Goal: Task Accomplishment & Management: Manage account settings

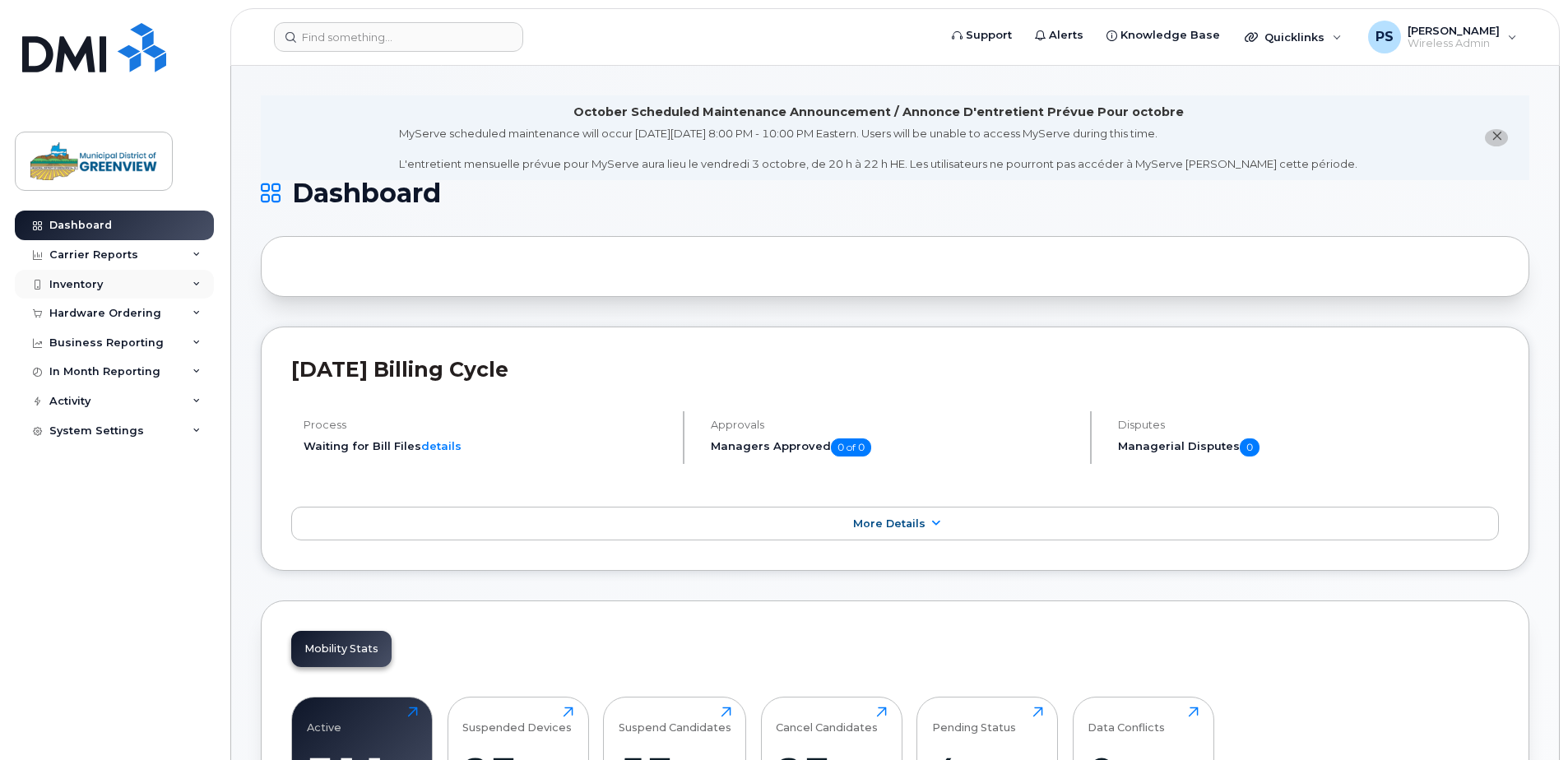
click at [93, 287] on div "Inventory" at bounding box center [76, 284] width 54 height 13
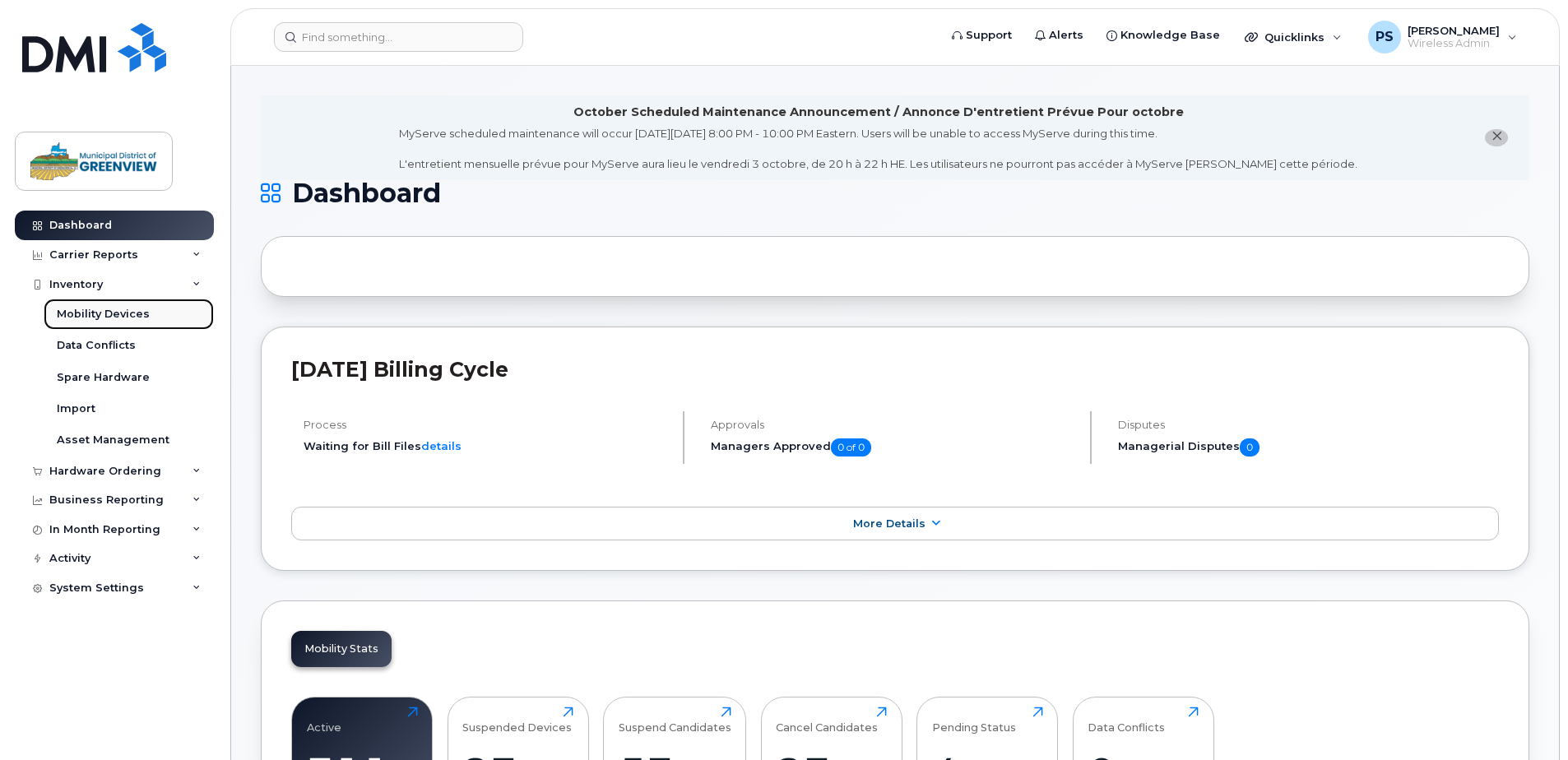
click at [96, 311] on div "Mobility Devices" at bounding box center [103, 314] width 93 height 15
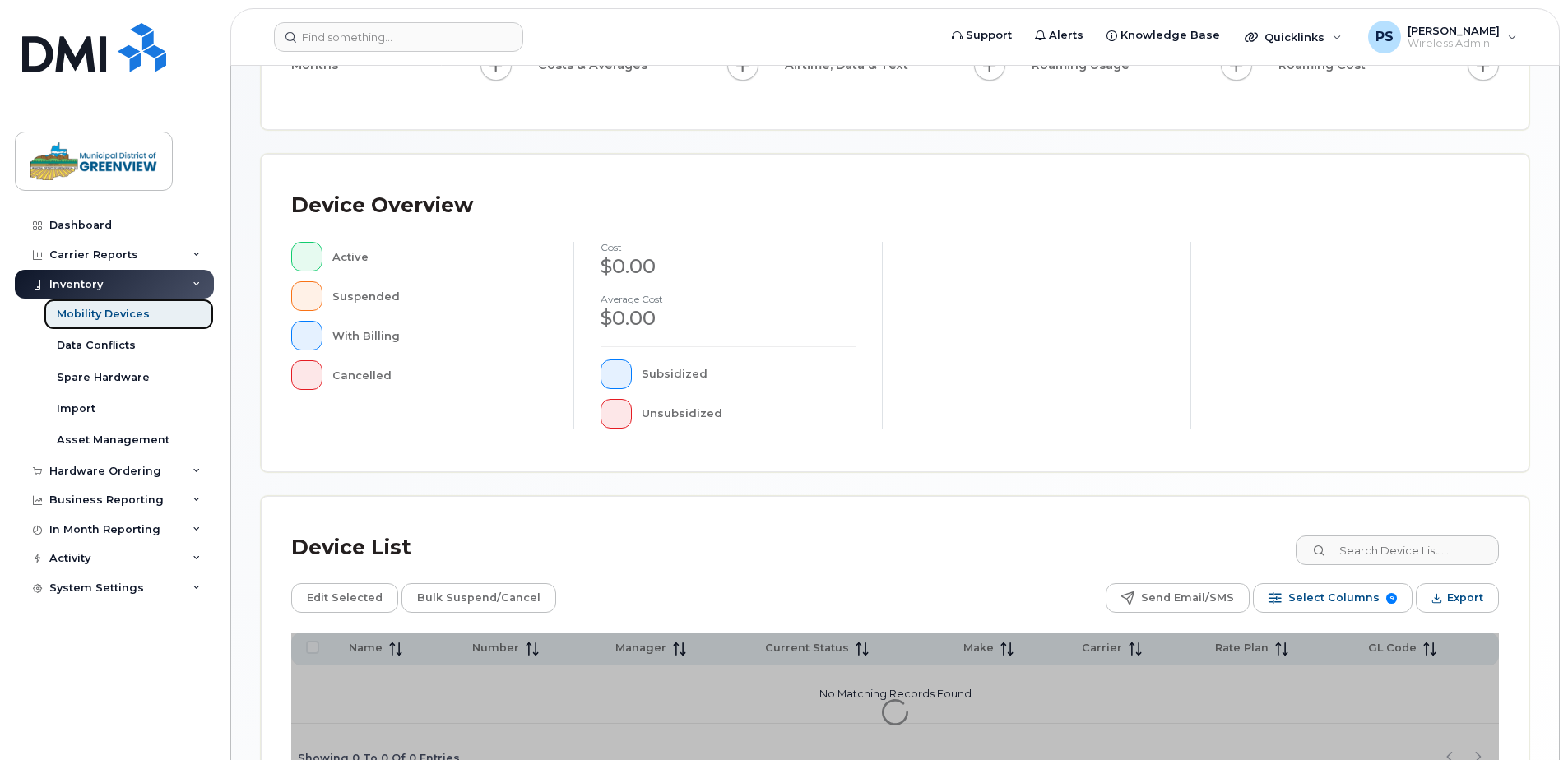
scroll to position [371, 0]
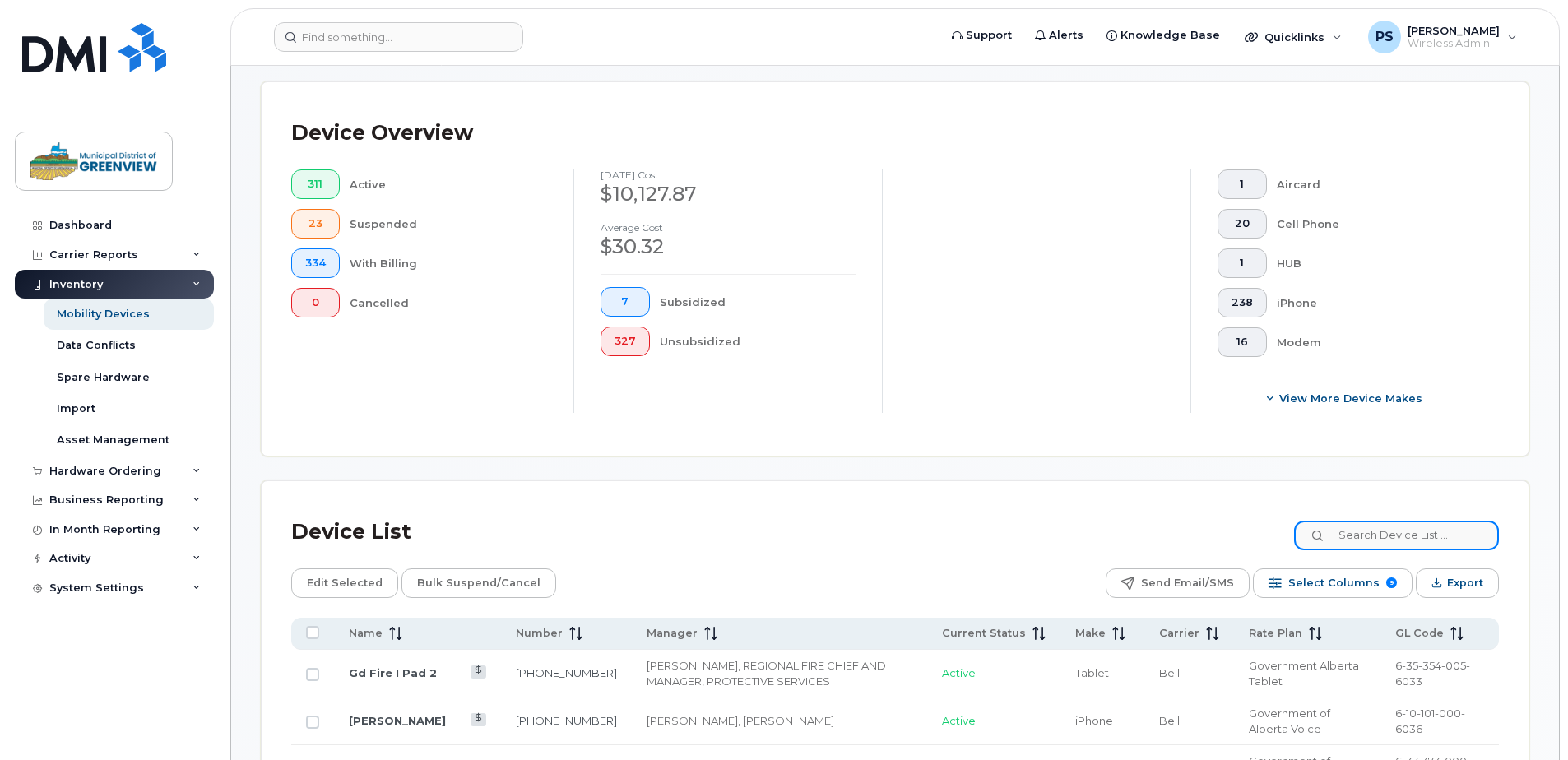
click at [1350, 543] on input at bounding box center [1397, 536] width 205 height 30
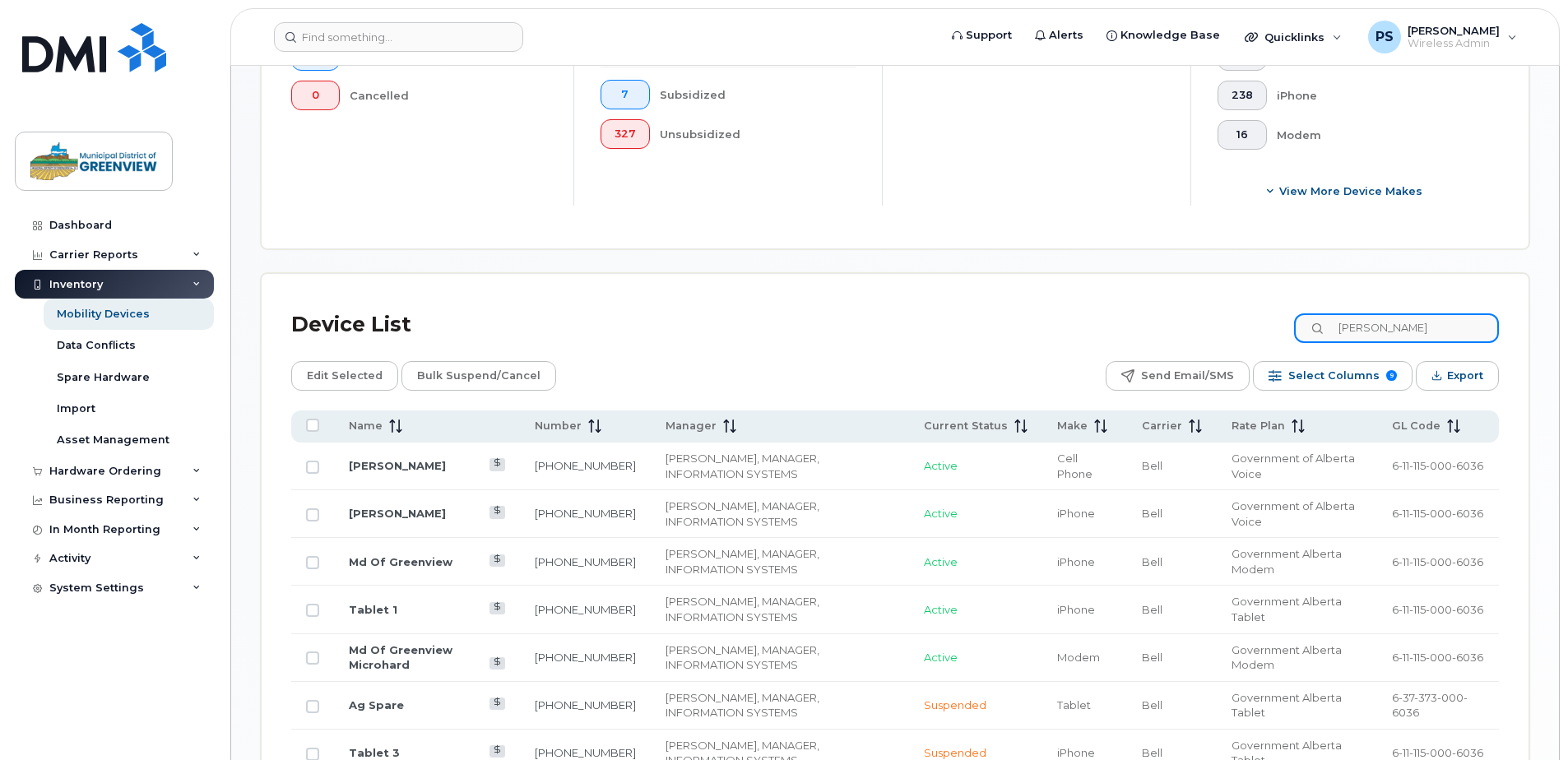
scroll to position [453, 0]
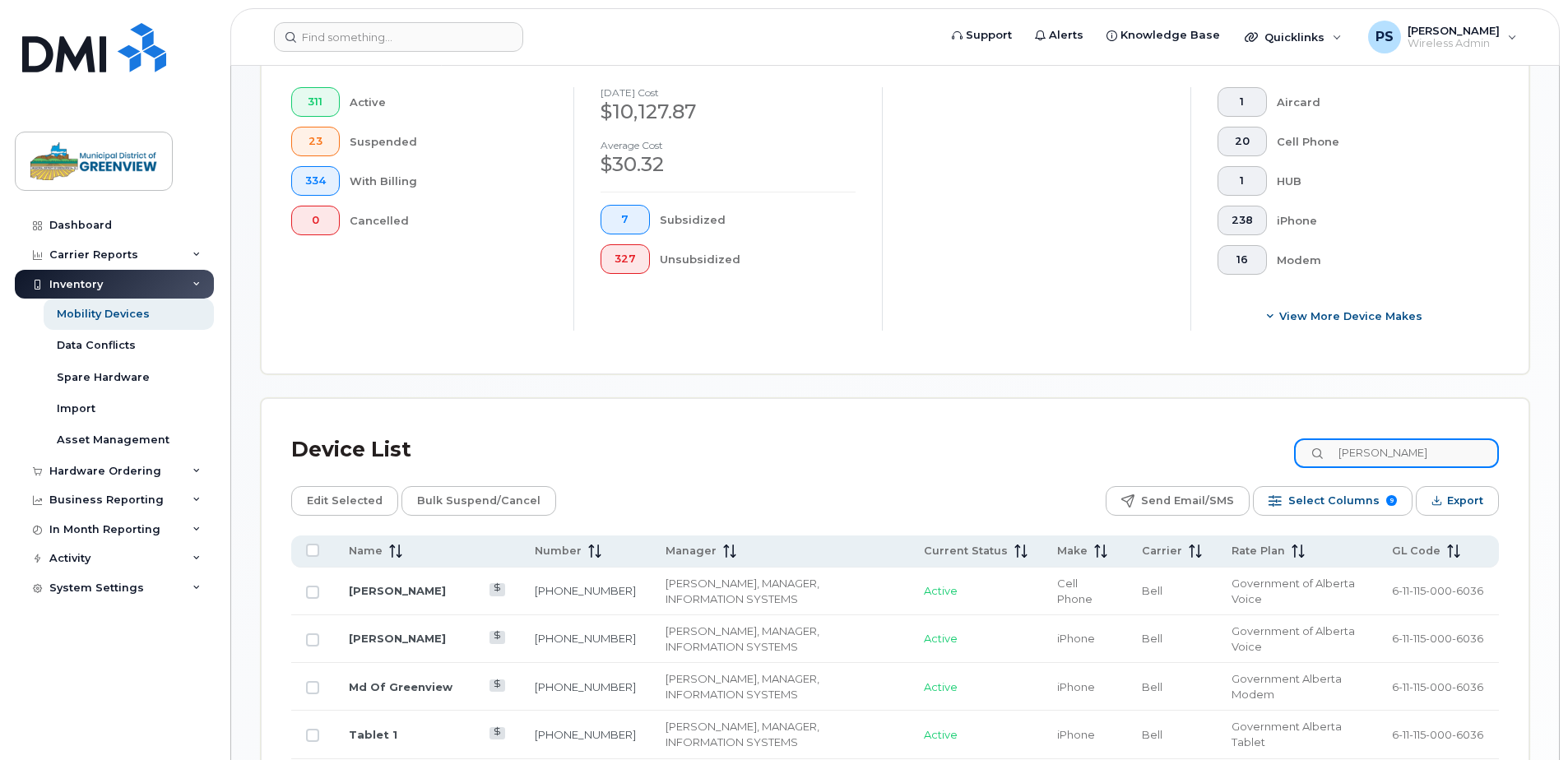
drag, startPoint x: 1403, startPoint y: 454, endPoint x: 1323, endPoint y: 448, distance: 80.2
click at [1323, 448] on input "stoodley" at bounding box center [1397, 453] width 205 height 30
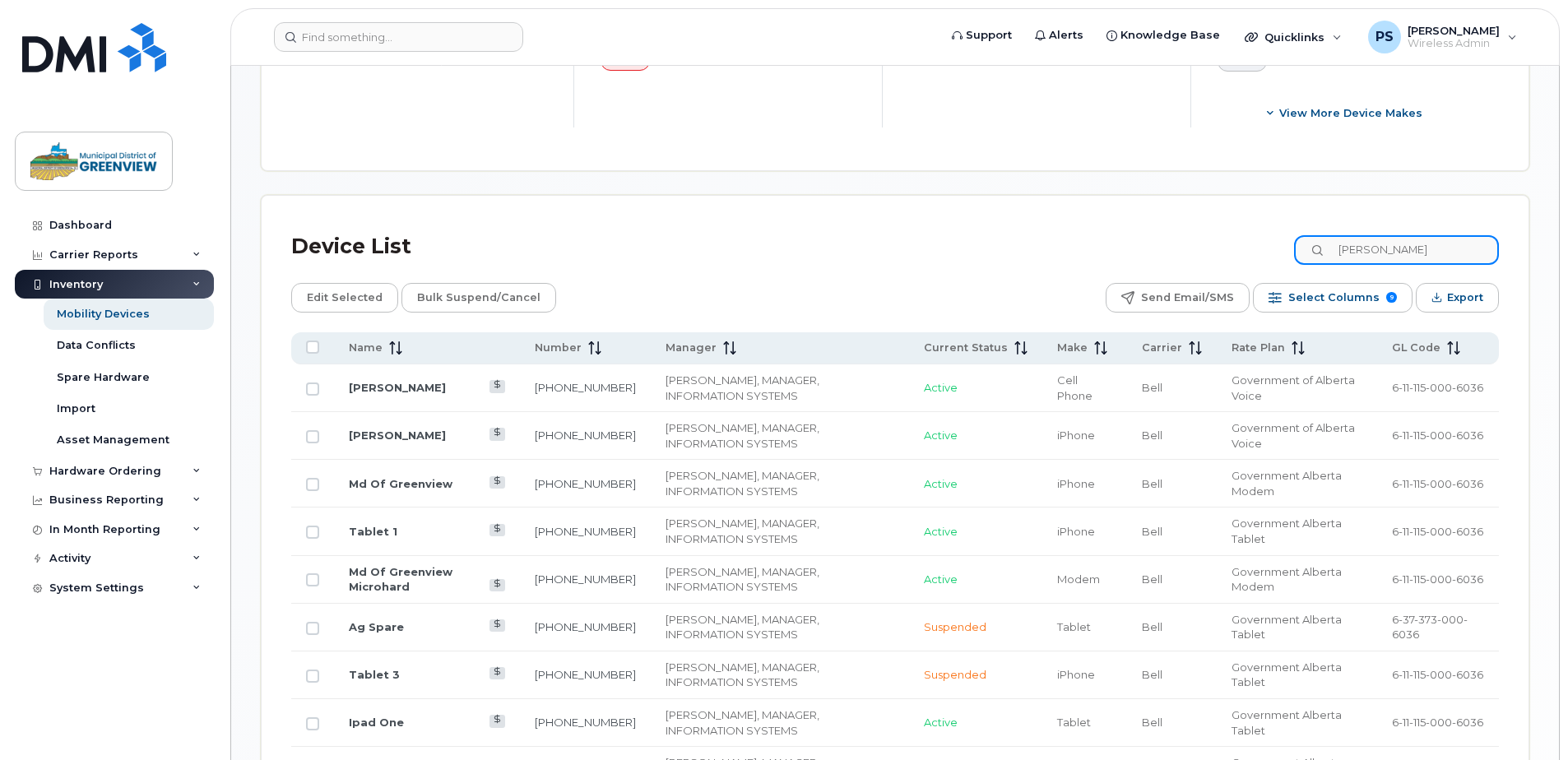
scroll to position [618, 0]
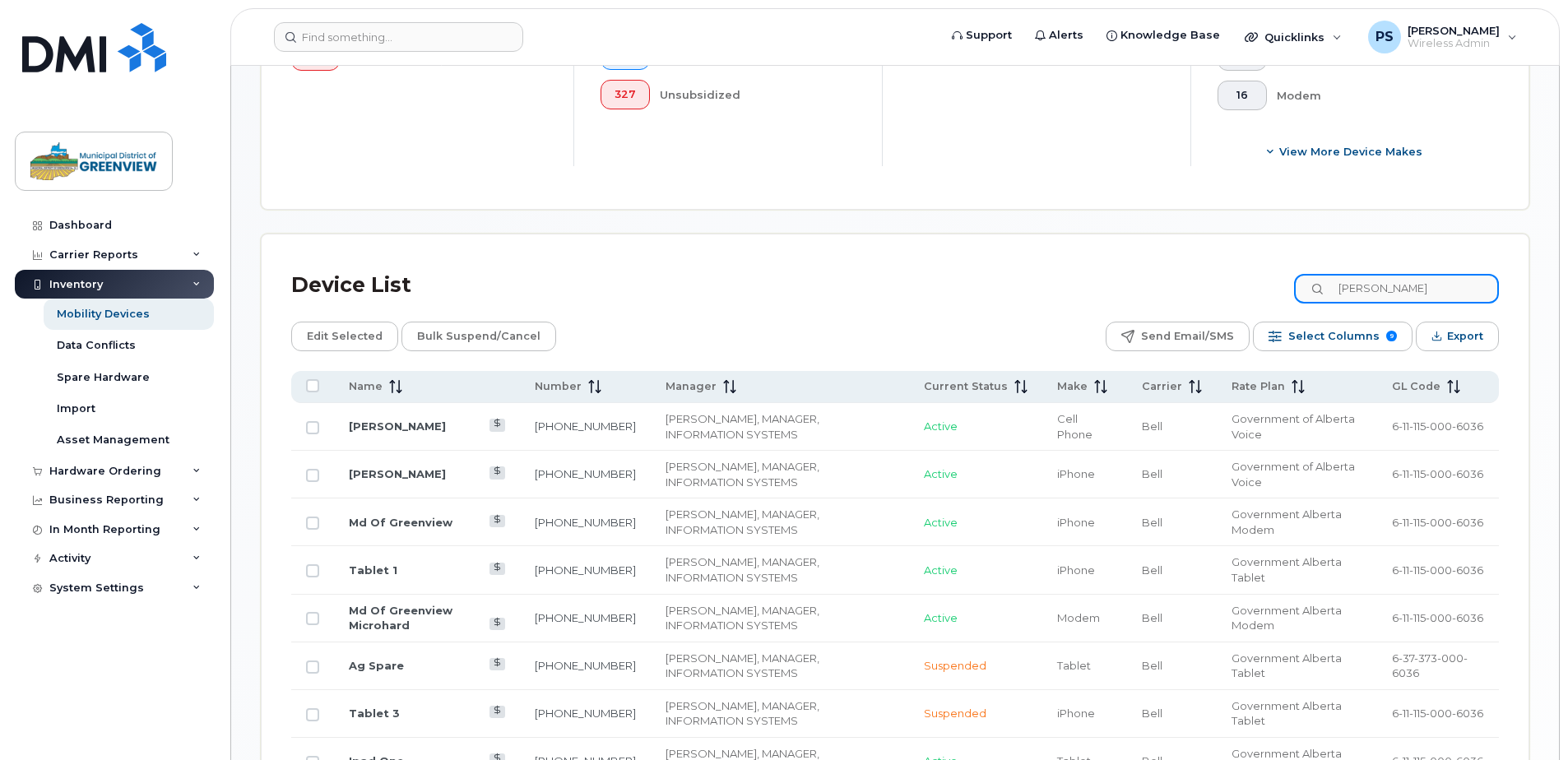
click at [1398, 293] on input "peter" at bounding box center [1397, 289] width 205 height 30
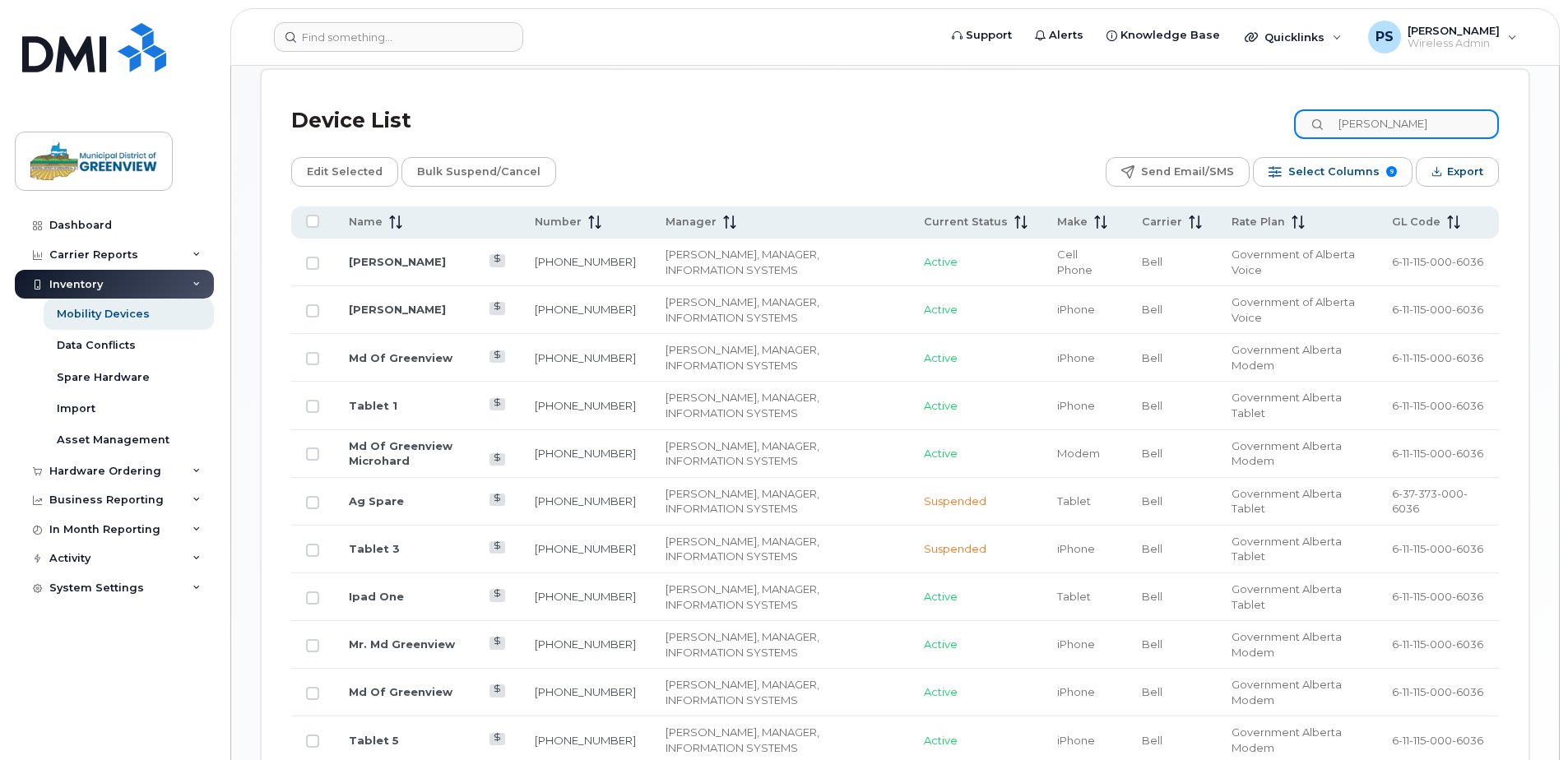
scroll to position [1111, 0]
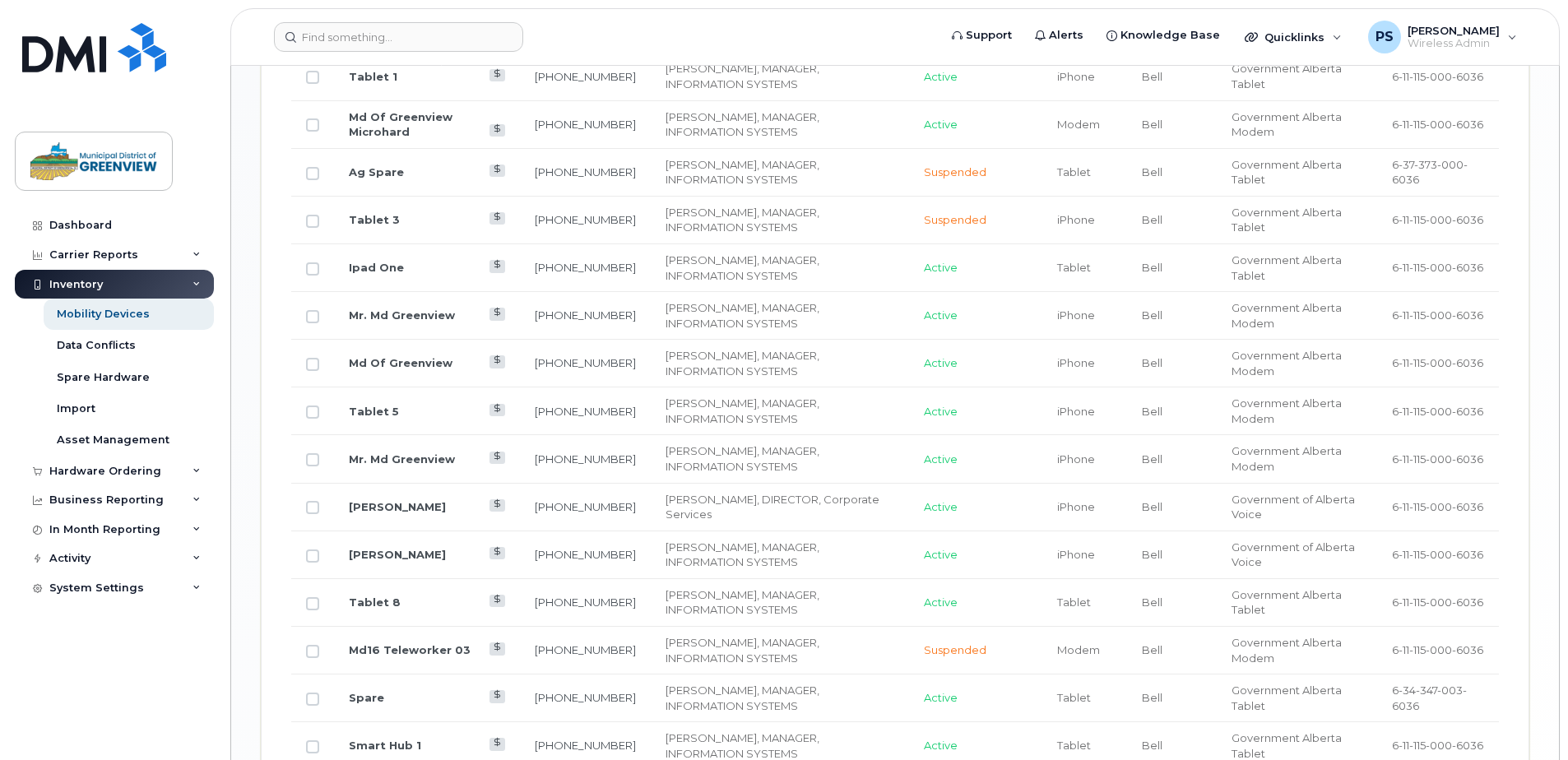
type input "peter stoodley"
click at [389, 499] on td "[PERSON_NAME]" at bounding box center [427, 508] width 186 height 48
click at [387, 506] on link "[PERSON_NAME]" at bounding box center [397, 507] width 97 height 13
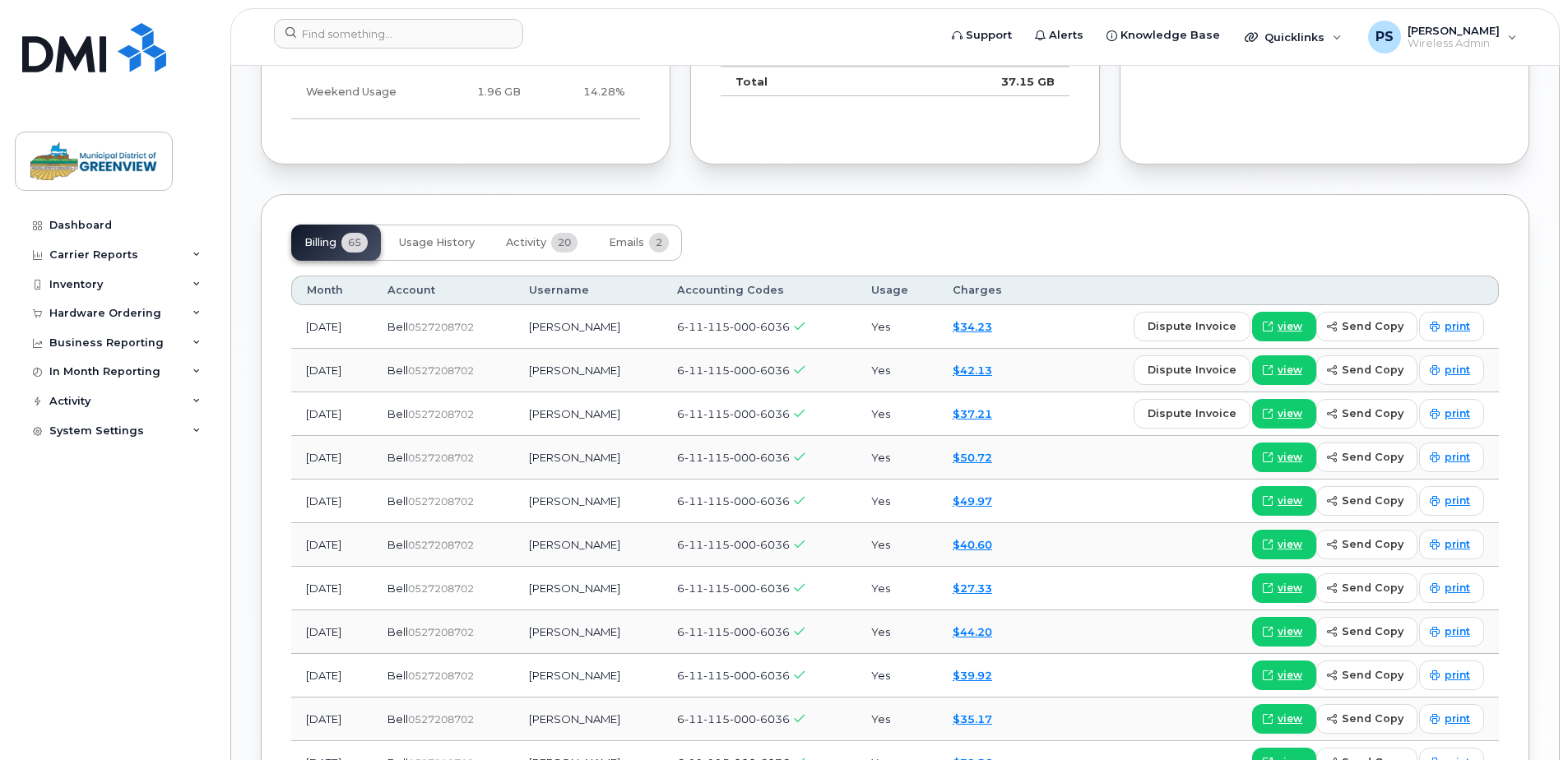
scroll to position [1234, 0]
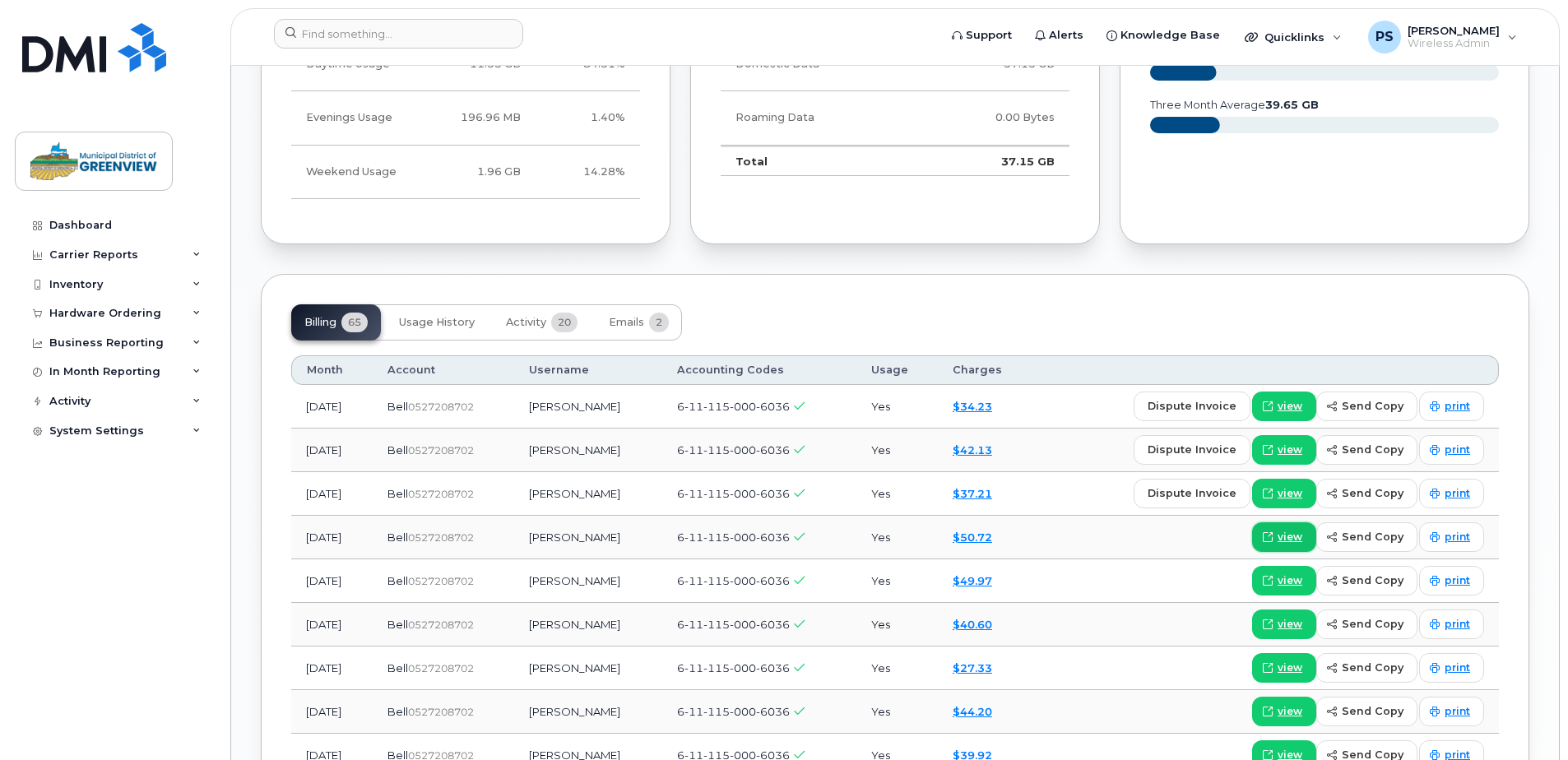
click at [1290, 538] on span "view" at bounding box center [1290, 538] width 25 height 15
click at [173, 428] on div "System Settings" at bounding box center [114, 431] width 199 height 30
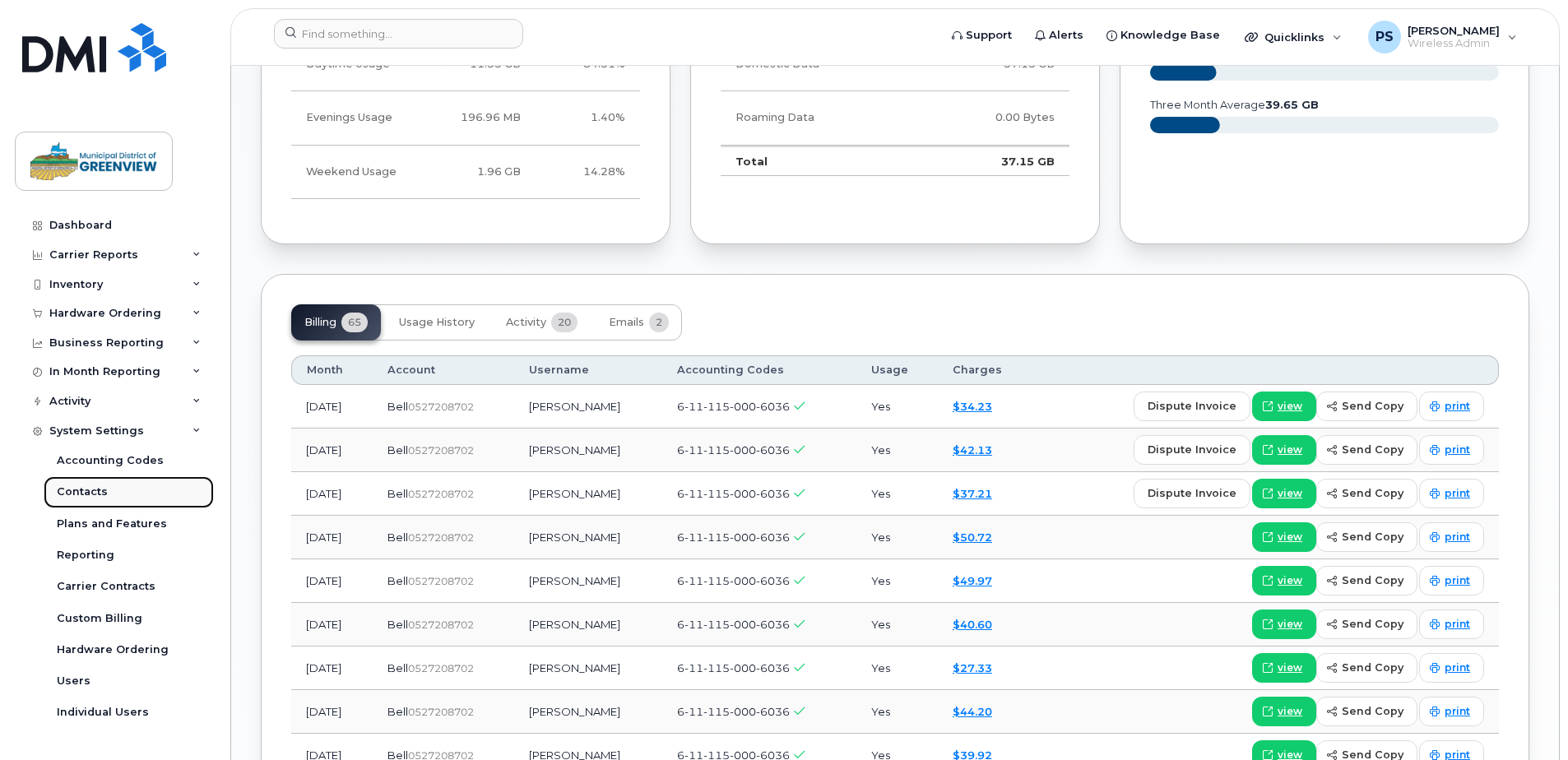
click at [91, 490] on div "Contacts" at bounding box center [83, 492] width 51 height 15
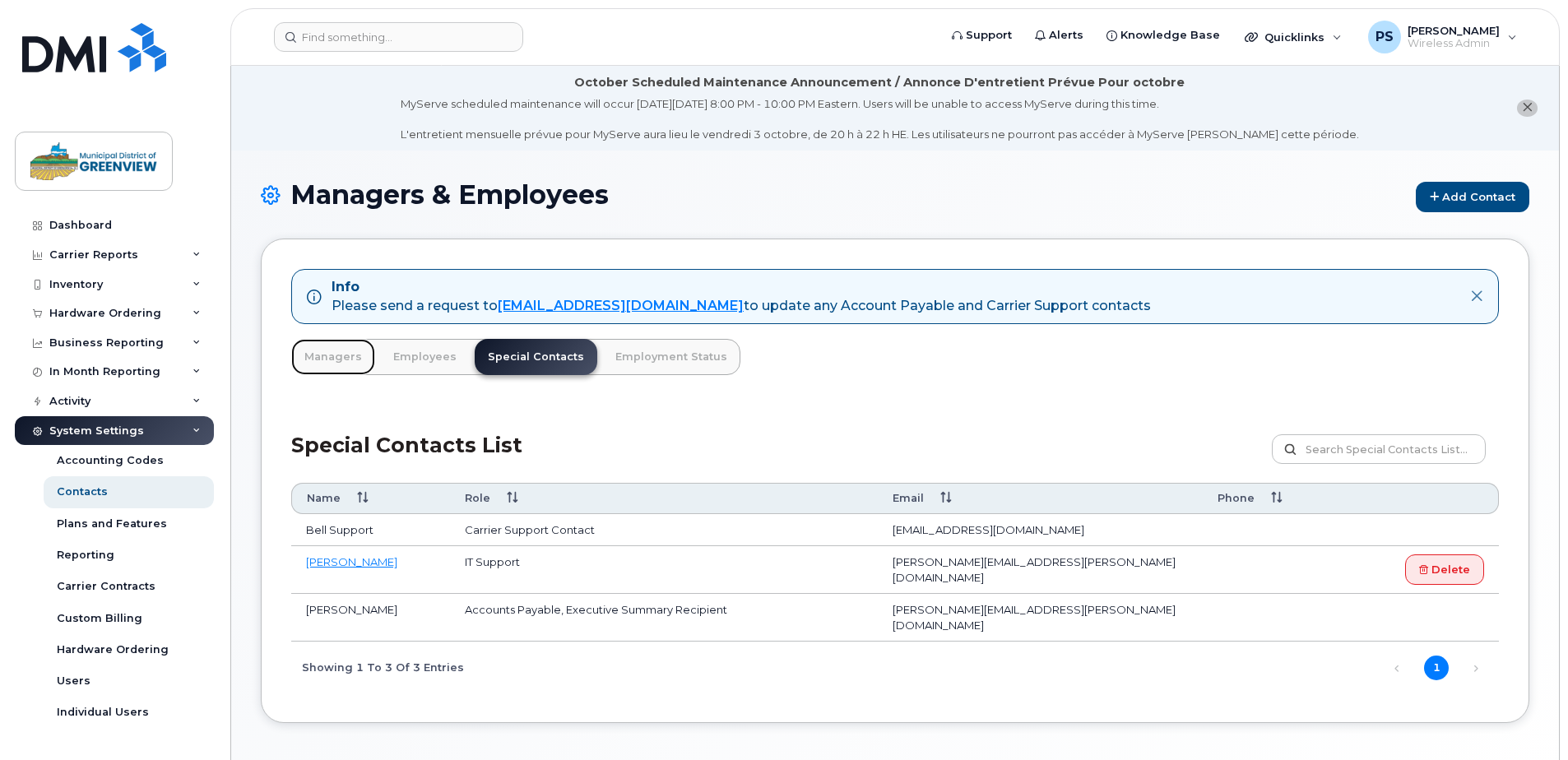
click at [323, 354] on link "Managers" at bounding box center [332, 357] width 84 height 36
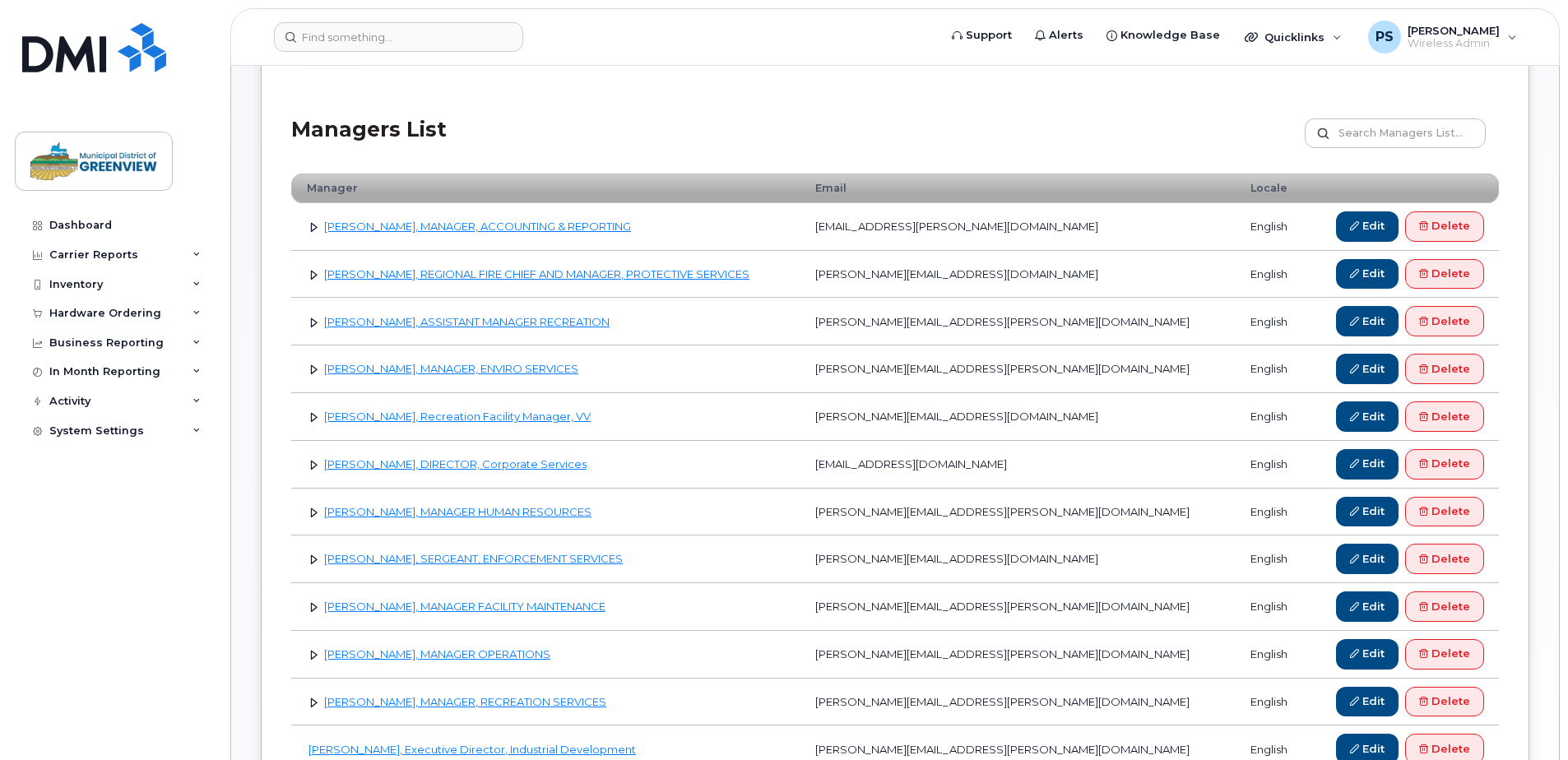
scroll to position [329, 0]
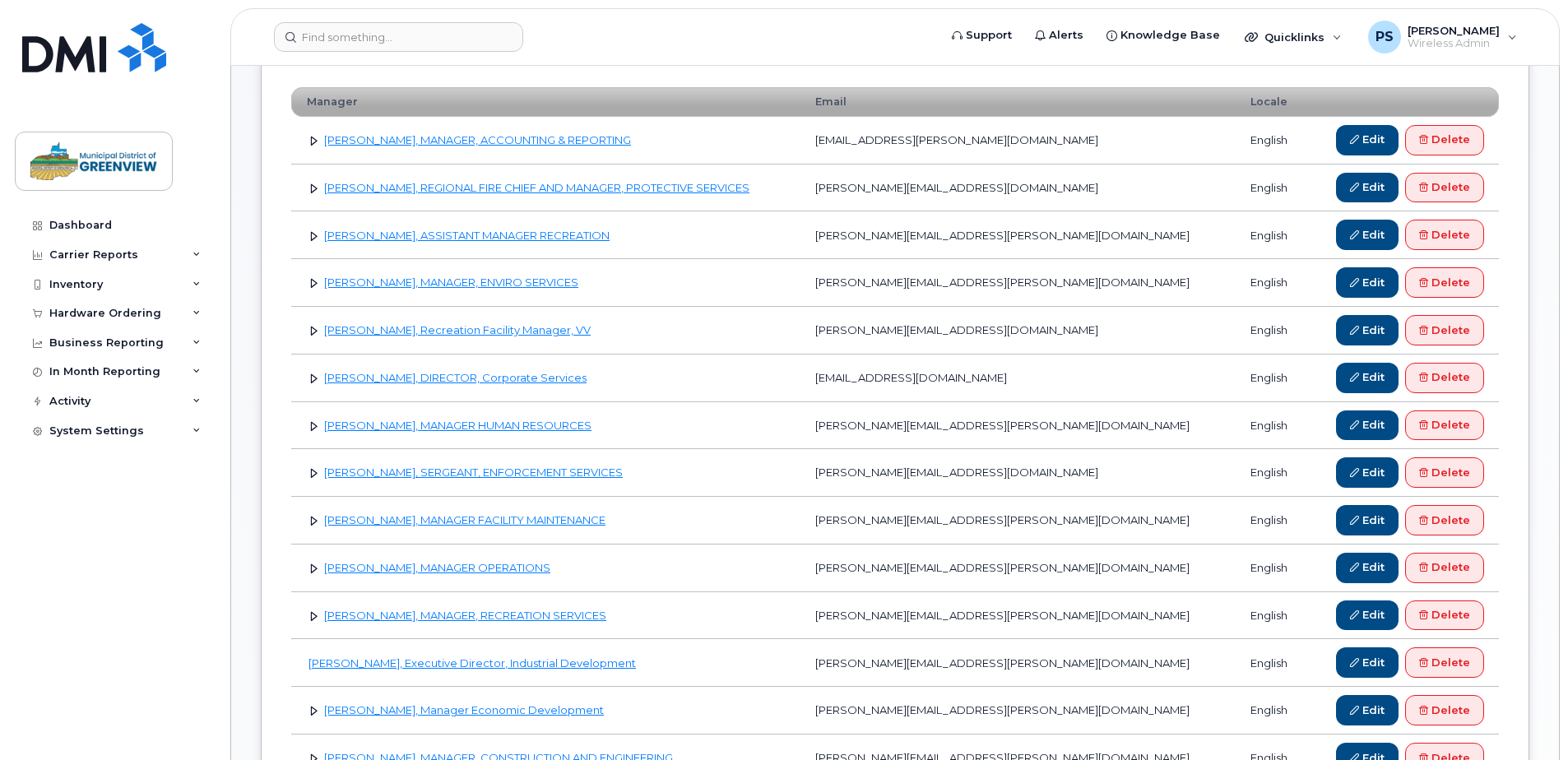
click at [310, 378] on link at bounding box center [313, 378] width 16 height 16
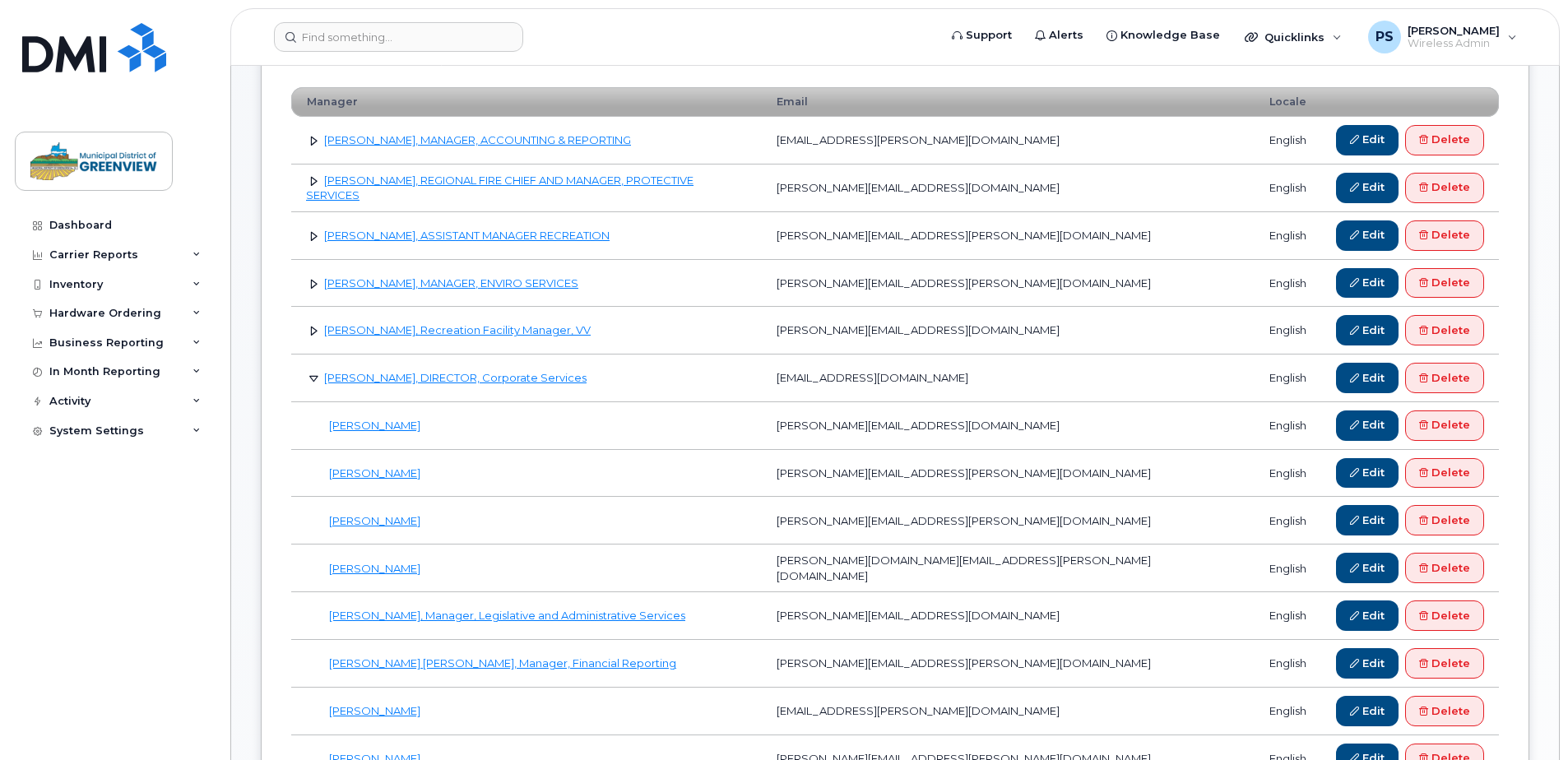
scroll to position [411, 0]
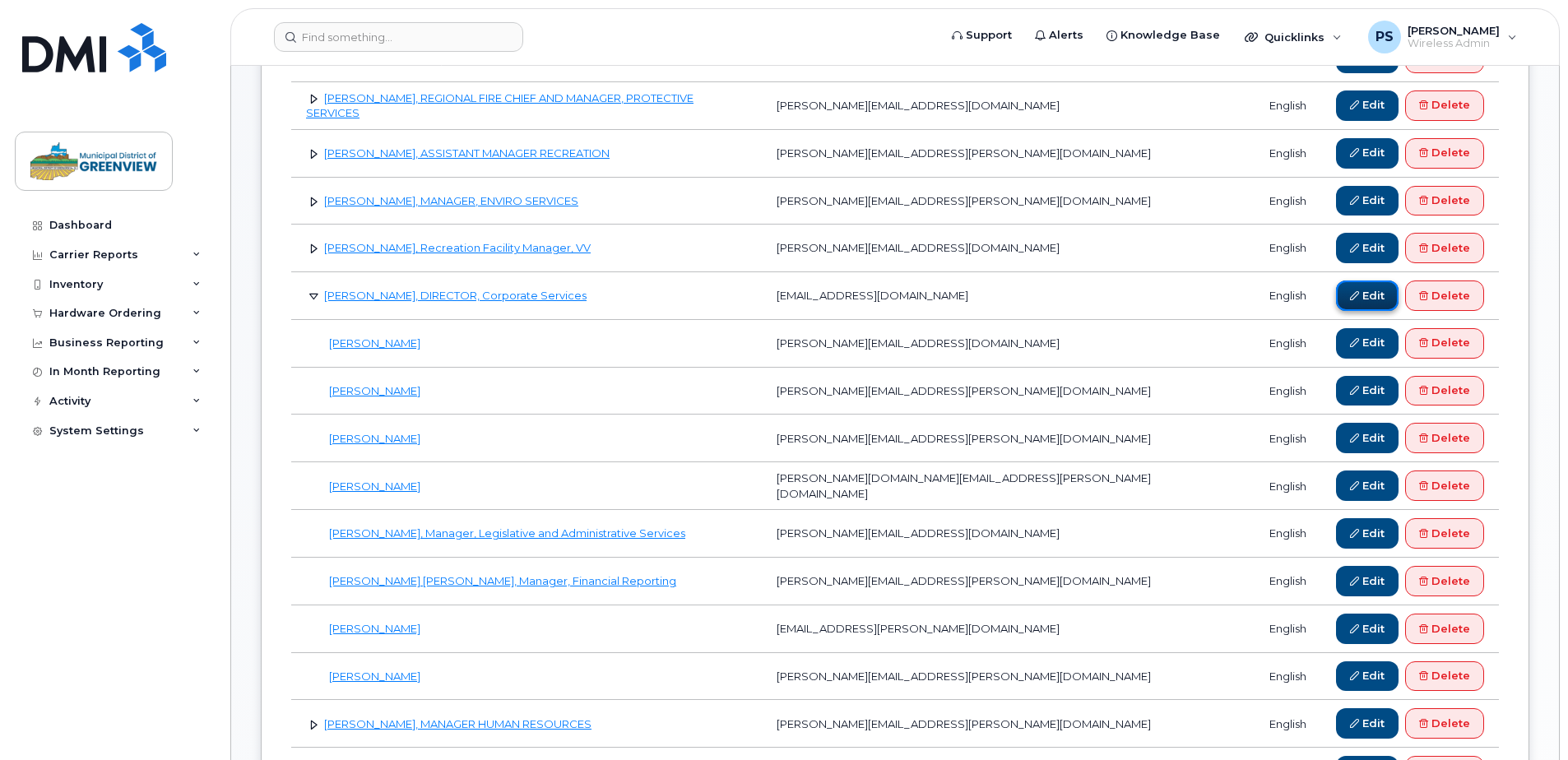
click at [1370, 299] on link "Edit" at bounding box center [1368, 295] width 63 height 31
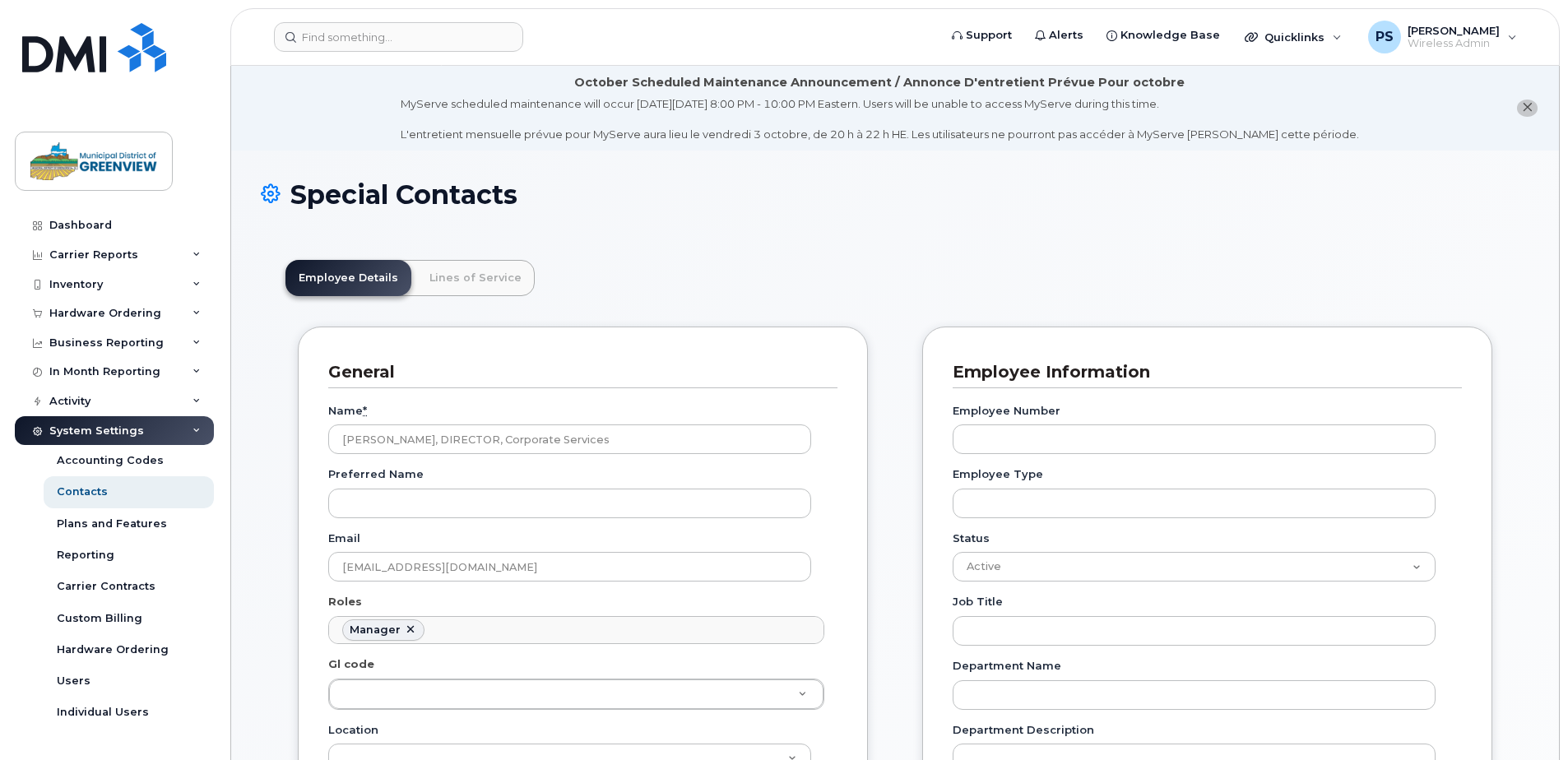
scroll to position [127, 0]
drag, startPoint x: 342, startPoint y: 435, endPoint x: 650, endPoint y: 437, distance: 308.0
click at [650, 437] on input "[PERSON_NAME], DIRECTOR, Corporate Services" at bounding box center [570, 439] width 483 height 30
click at [416, 456] on div "Name * Erin Preferred Name Email ed.kaemingh@mdgreenview.ab.ca Roles Manager No…" at bounding box center [583, 728] width 509 height 679
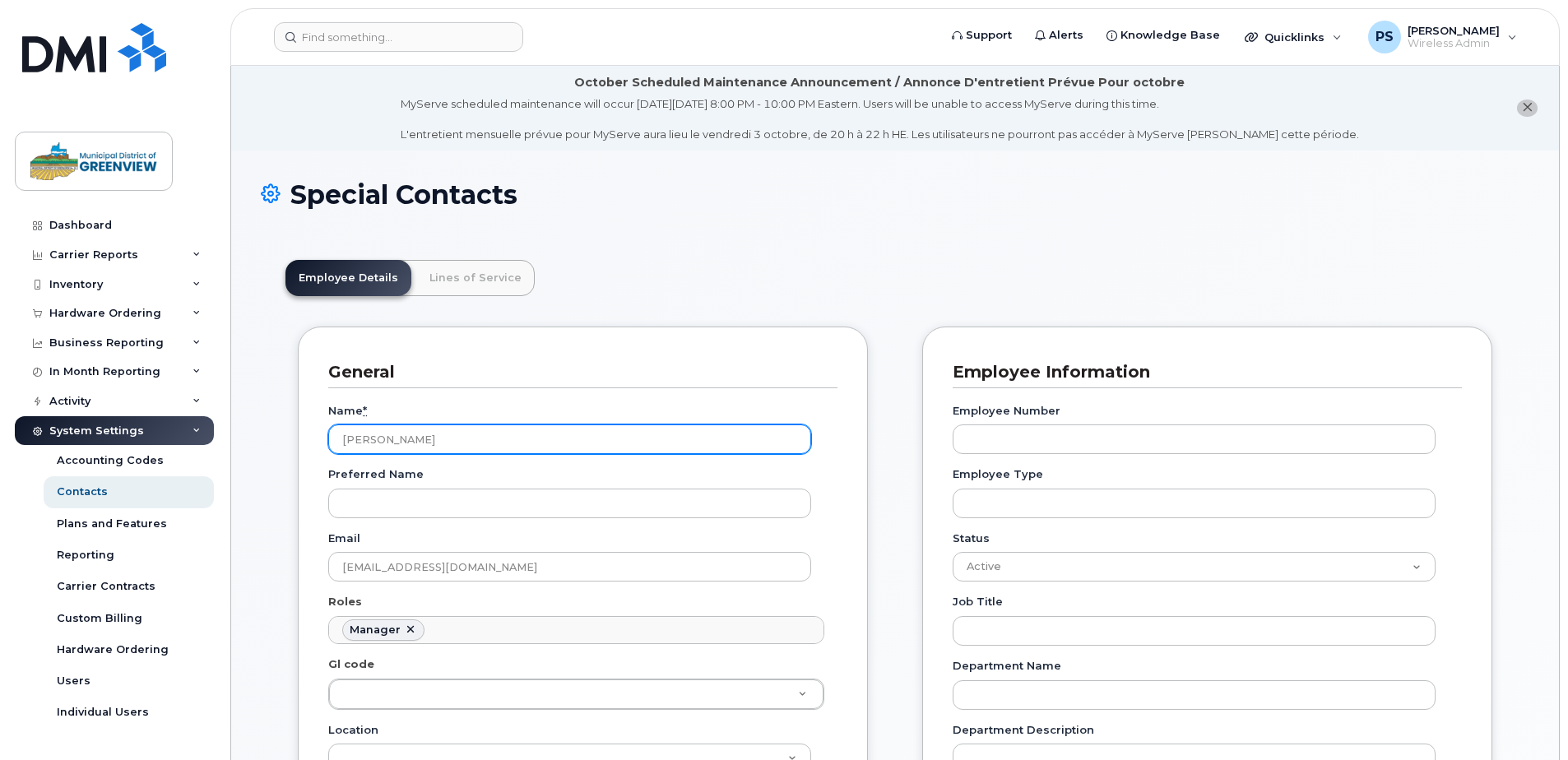
click at [422, 449] on input "Erin" at bounding box center [570, 439] width 483 height 30
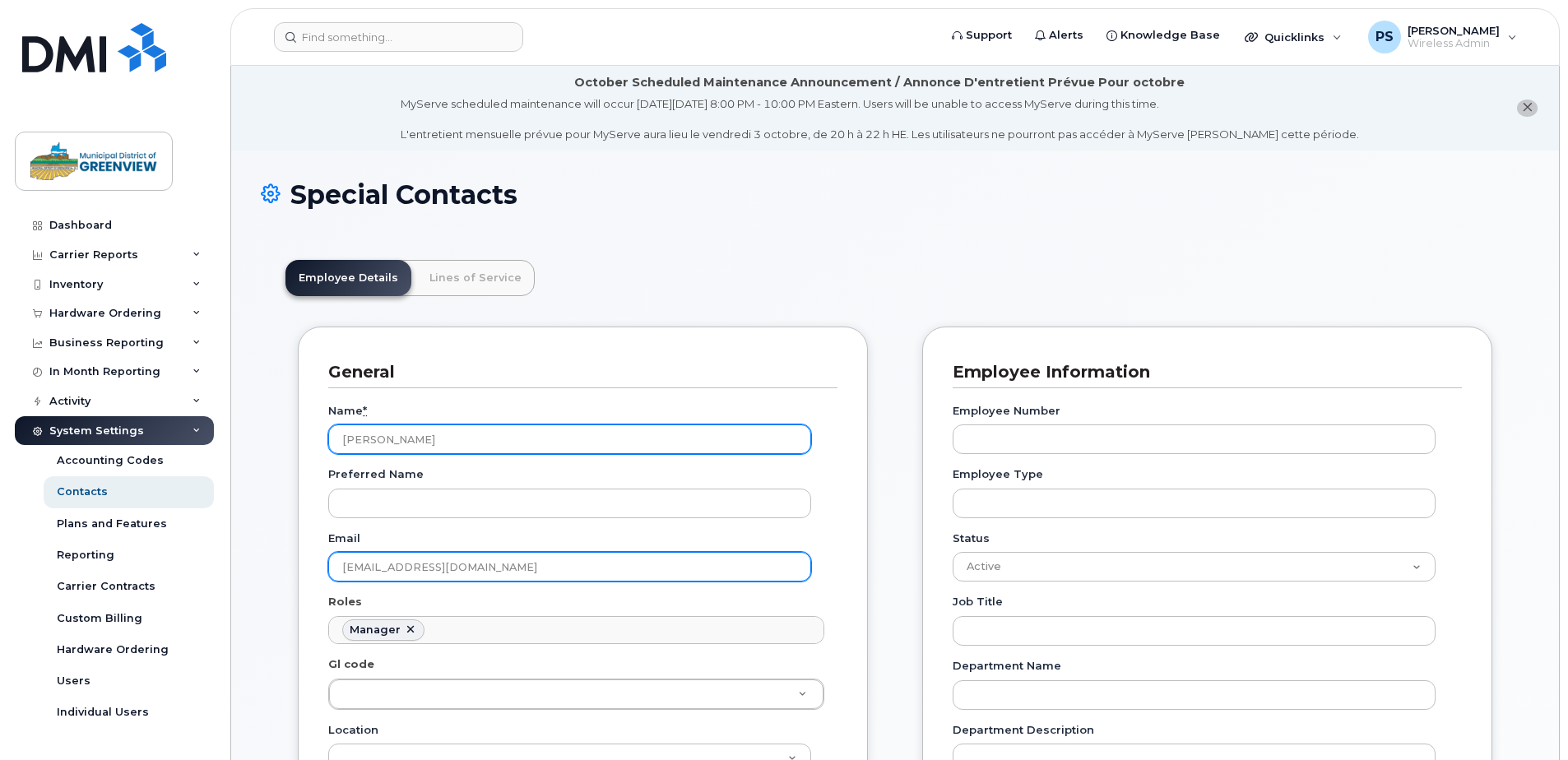
type input "Erin Klimp"
drag, startPoint x: 412, startPoint y: 566, endPoint x: 299, endPoint y: 562, distance: 113.1
click at [299, 562] on div "General Name * Erin Klimp Preferred Name Email ed.kaemingh@mdgreenview.ab.ca Ro…" at bounding box center [582, 712] width 570 height 771
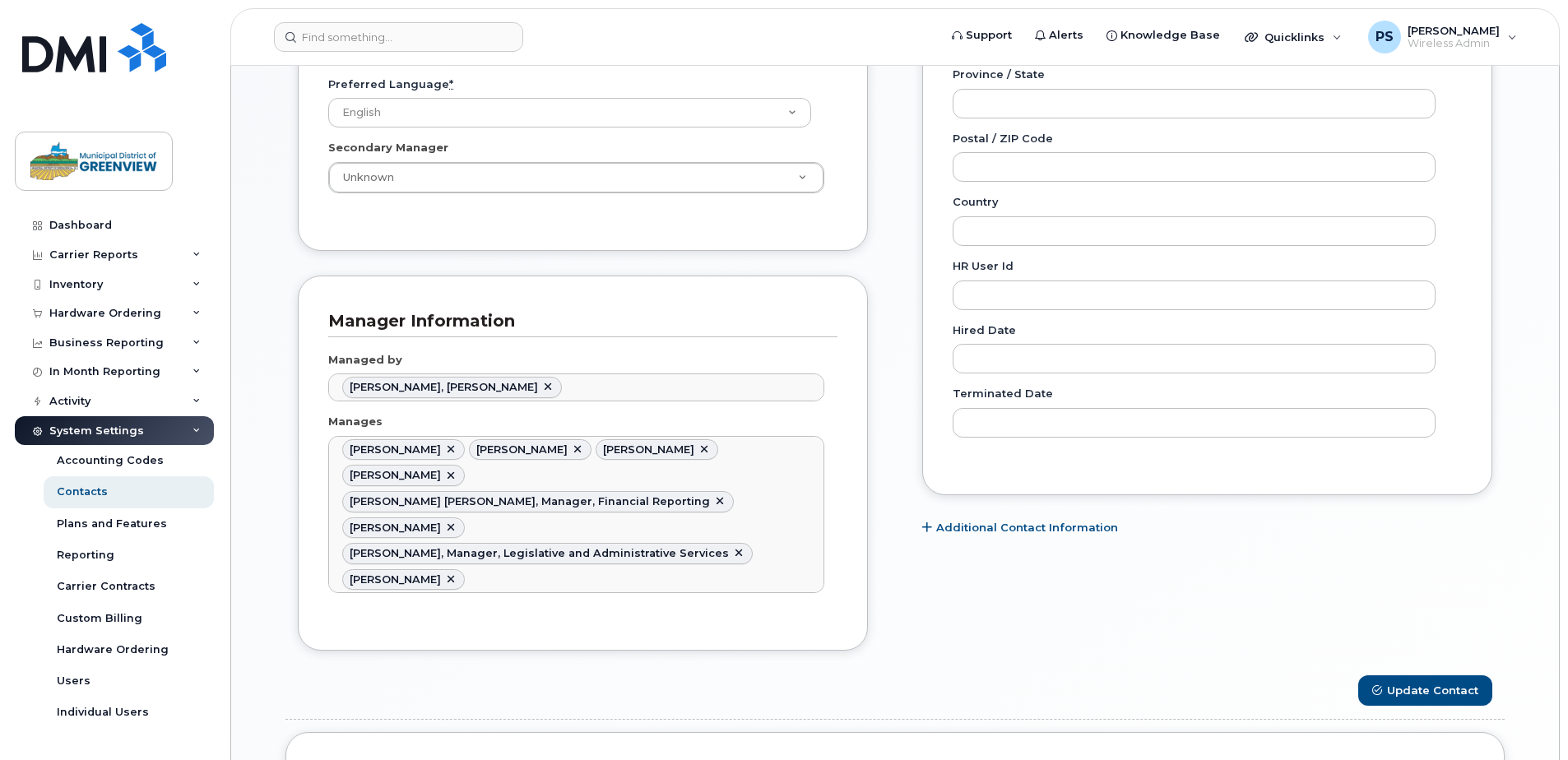
scroll to position [823, 0]
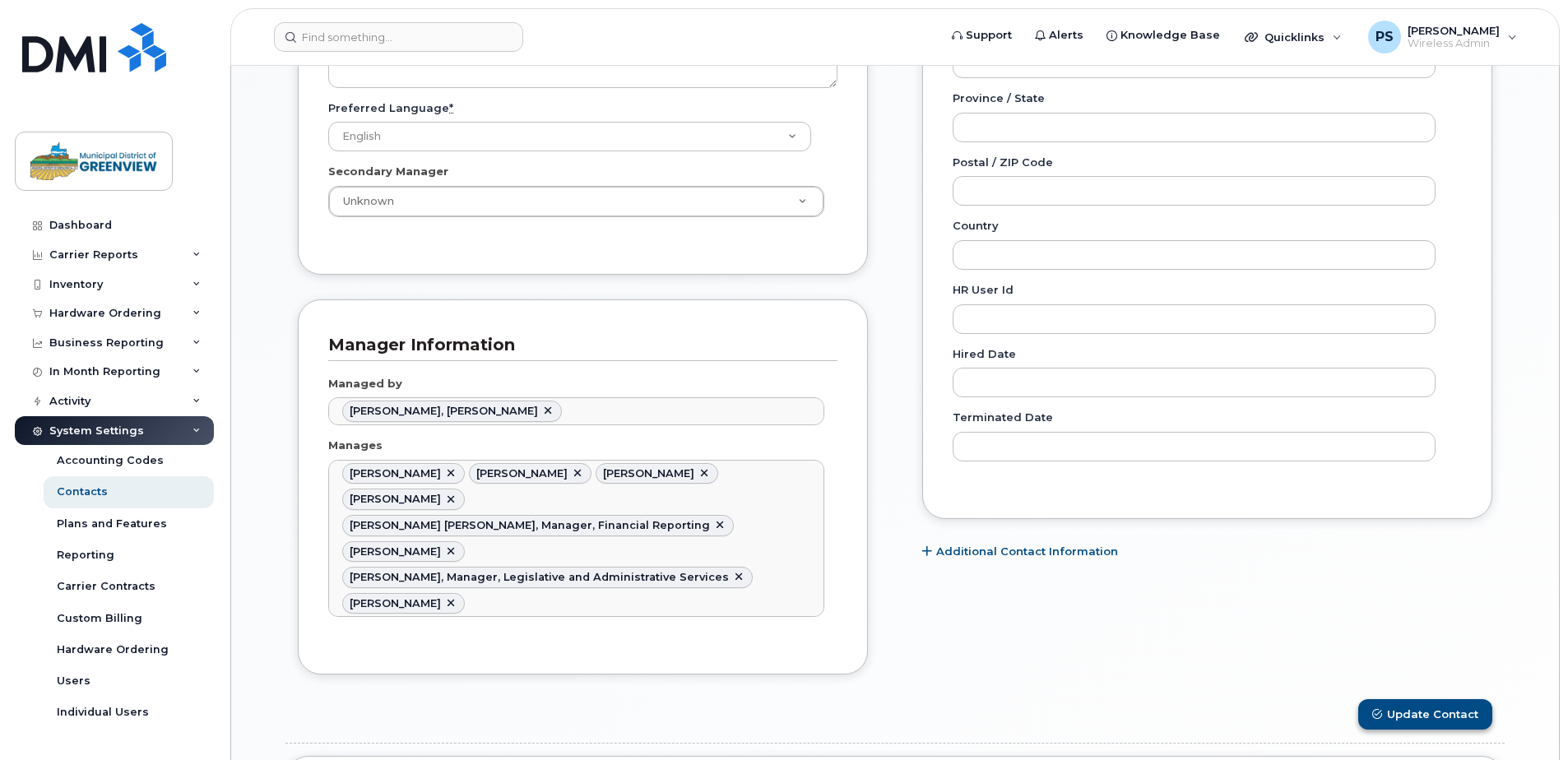
type input "erin.klimp@mdgreenview.ab.ca"
click at [1398, 700] on button "Update Contact" at bounding box center [1426, 715] width 134 height 31
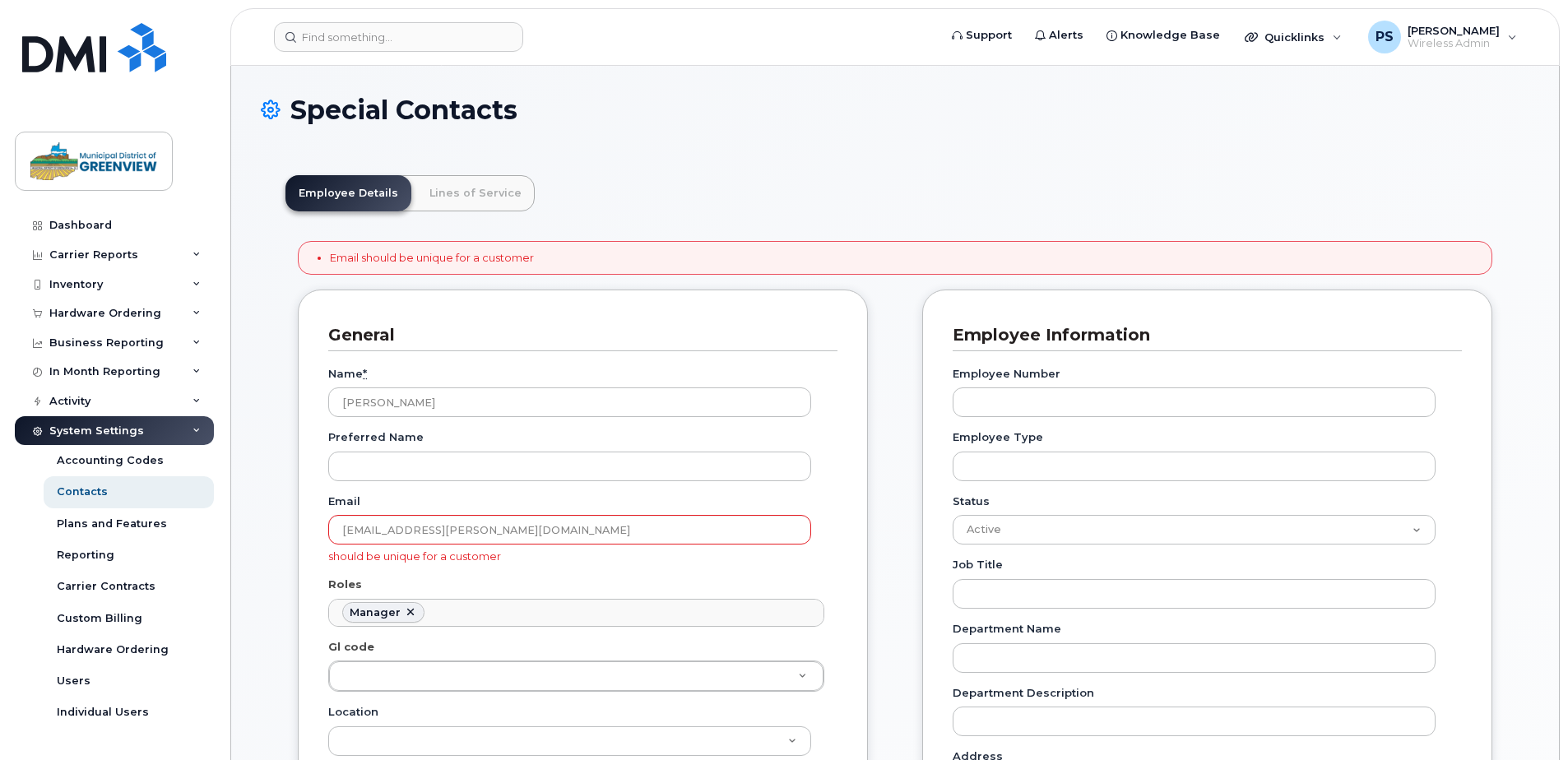
scroll to position [127, 0]
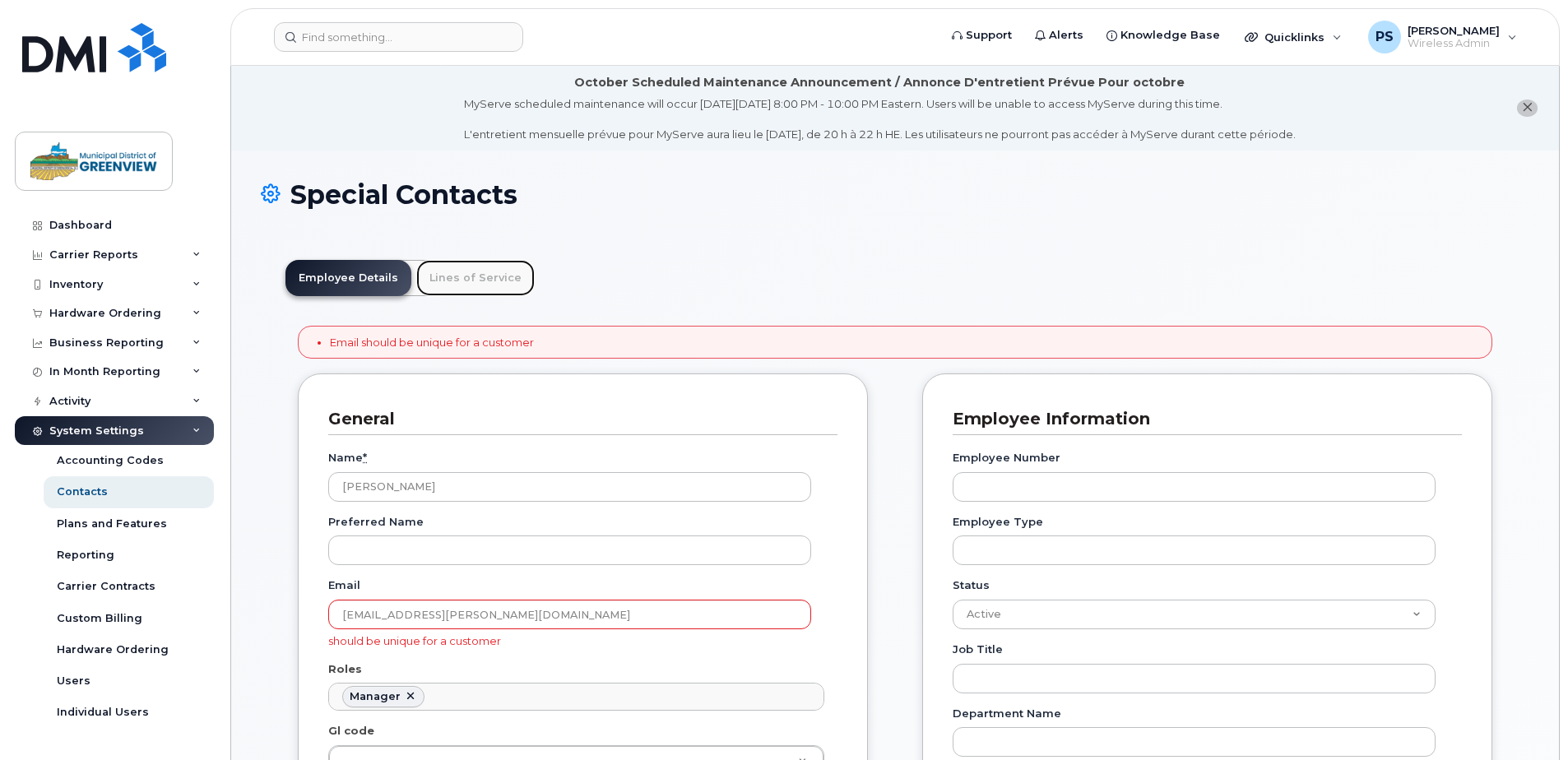
click at [479, 288] on link "Lines of Service" at bounding box center [475, 278] width 118 height 36
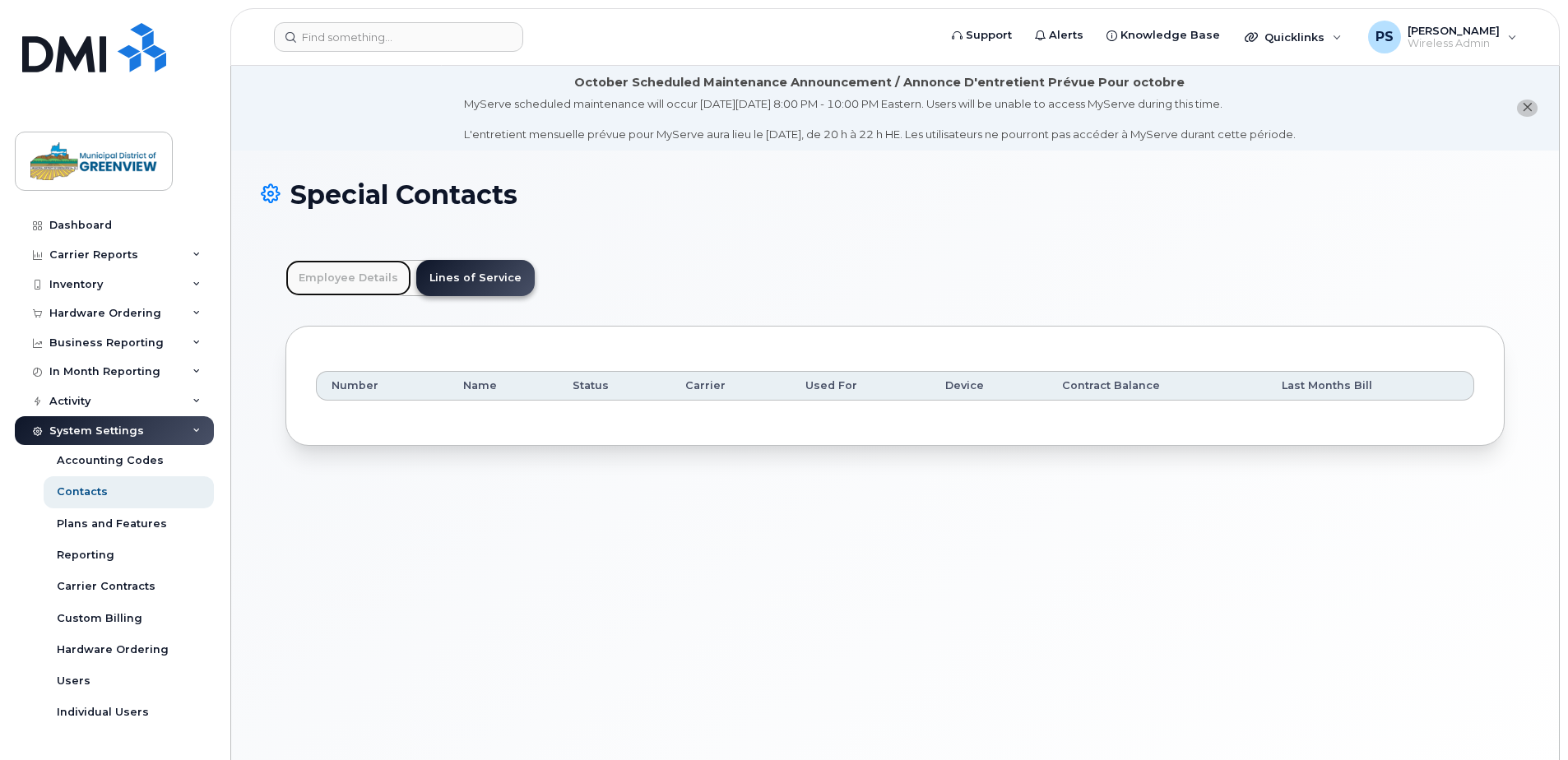
click at [332, 284] on link "Employee Details" at bounding box center [348, 278] width 126 height 36
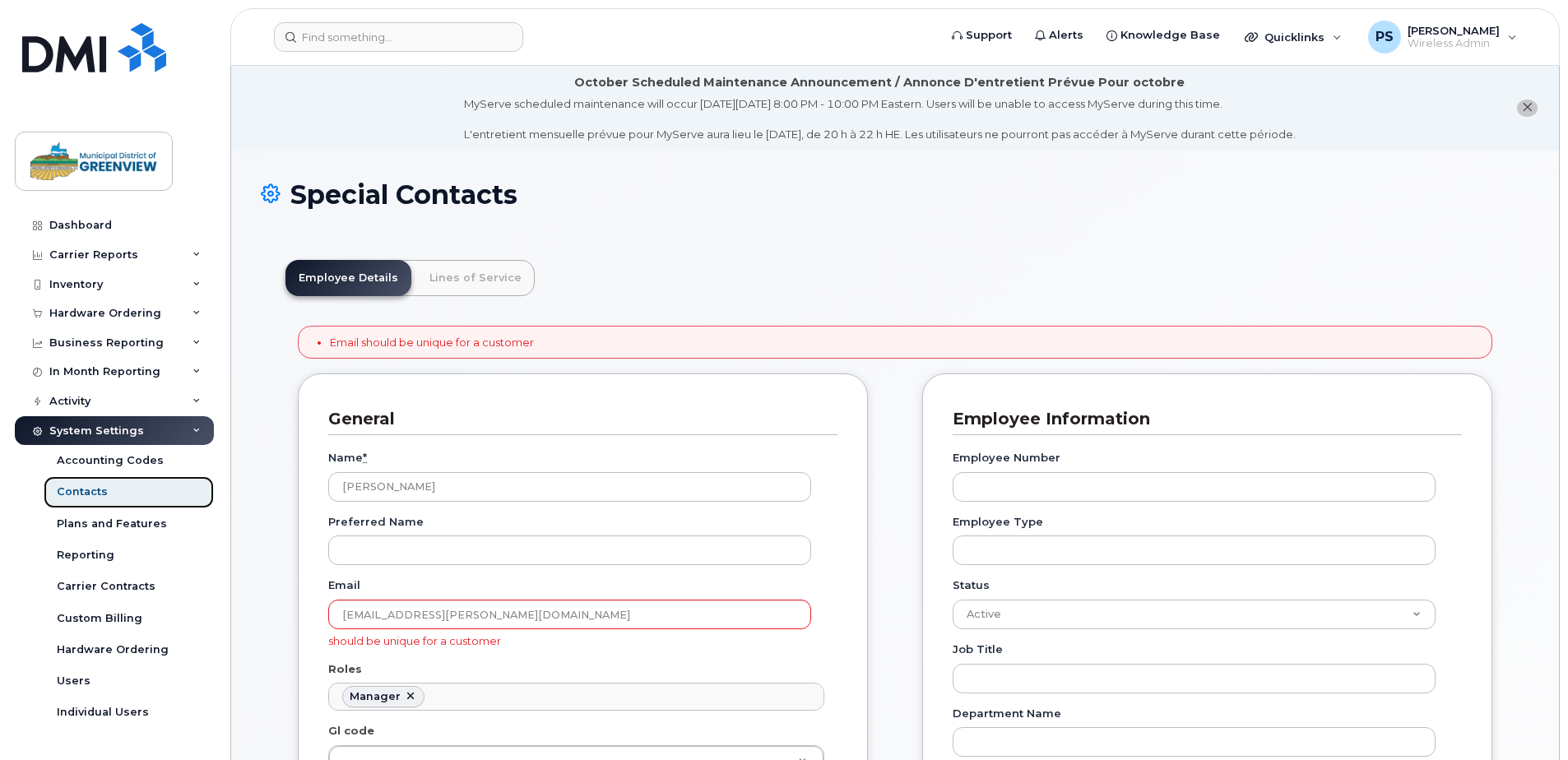
click at [96, 489] on div "Contacts" at bounding box center [83, 492] width 51 height 15
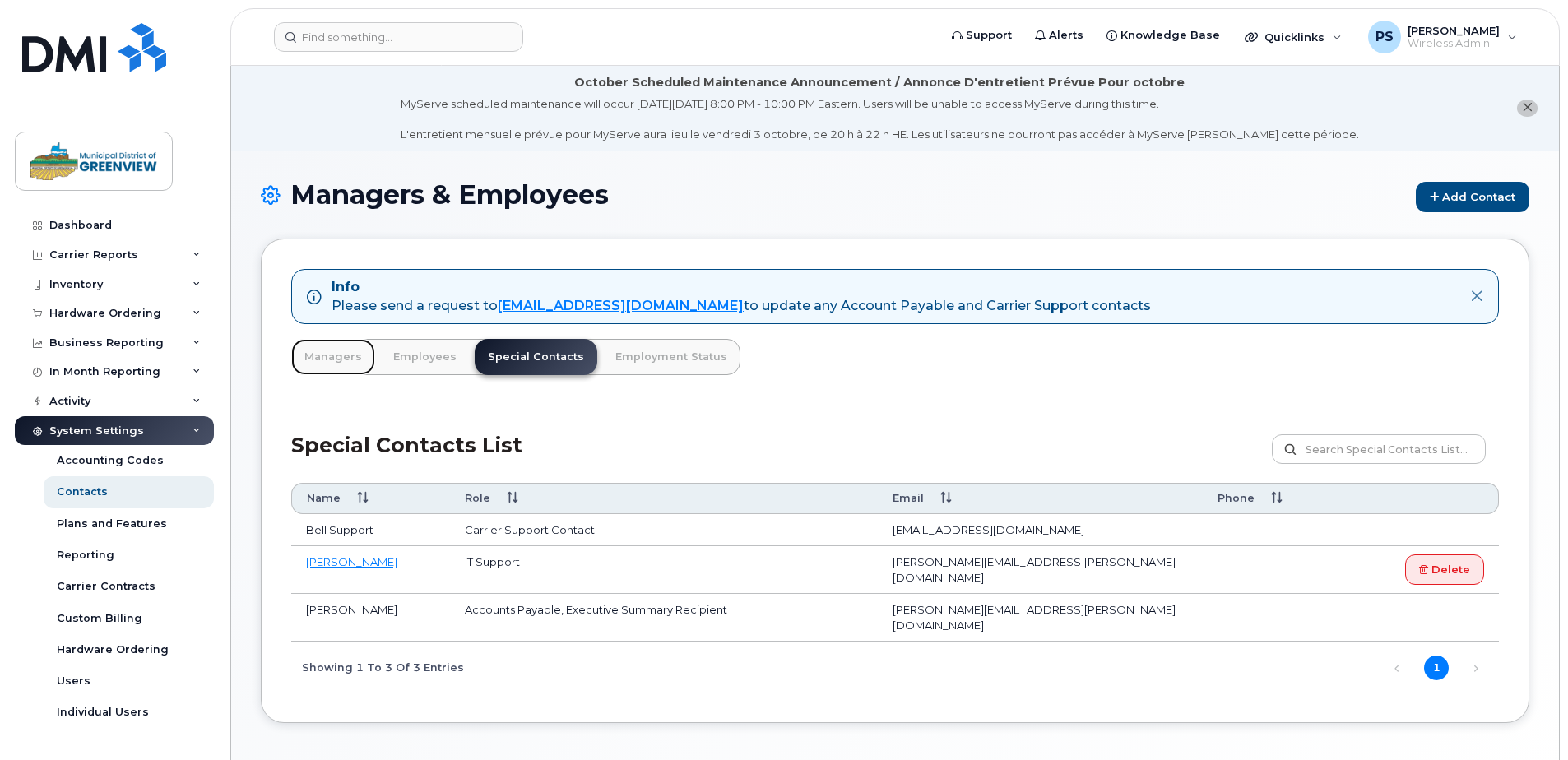
click at [334, 357] on link "Managers" at bounding box center [332, 357] width 84 height 36
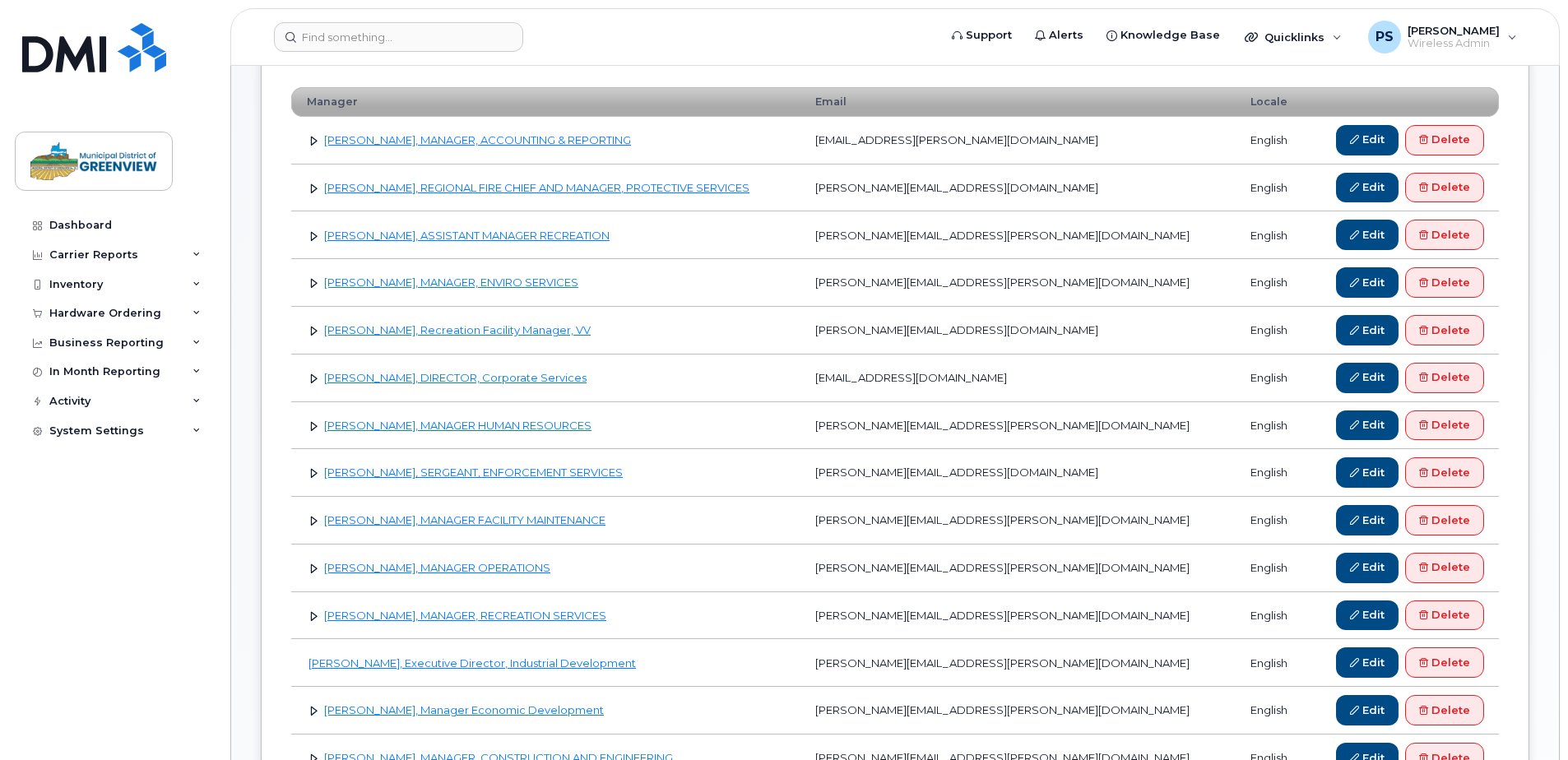
scroll to position [411, 0]
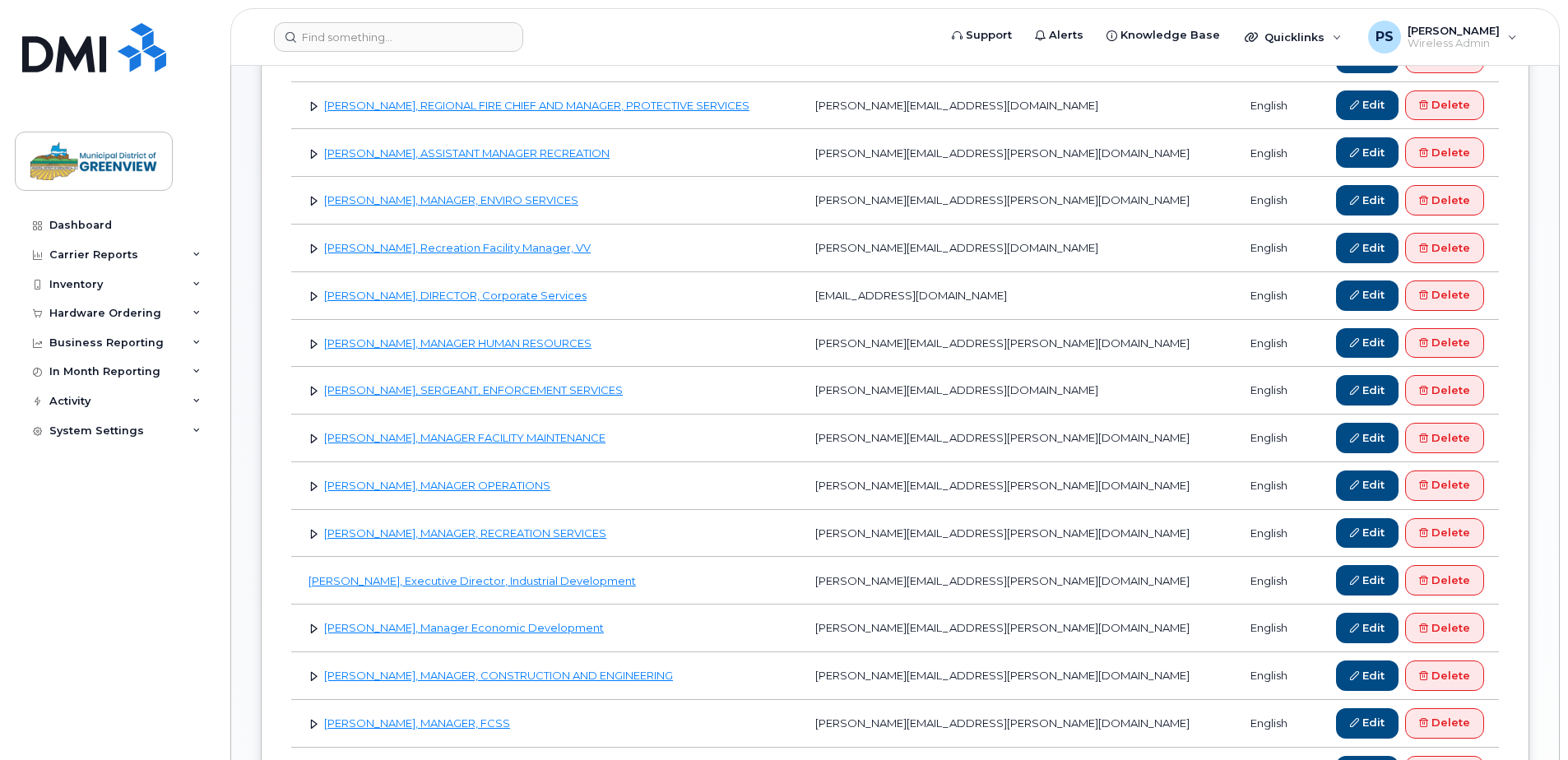
click at [314, 348] on link at bounding box center [313, 343] width 16 height 16
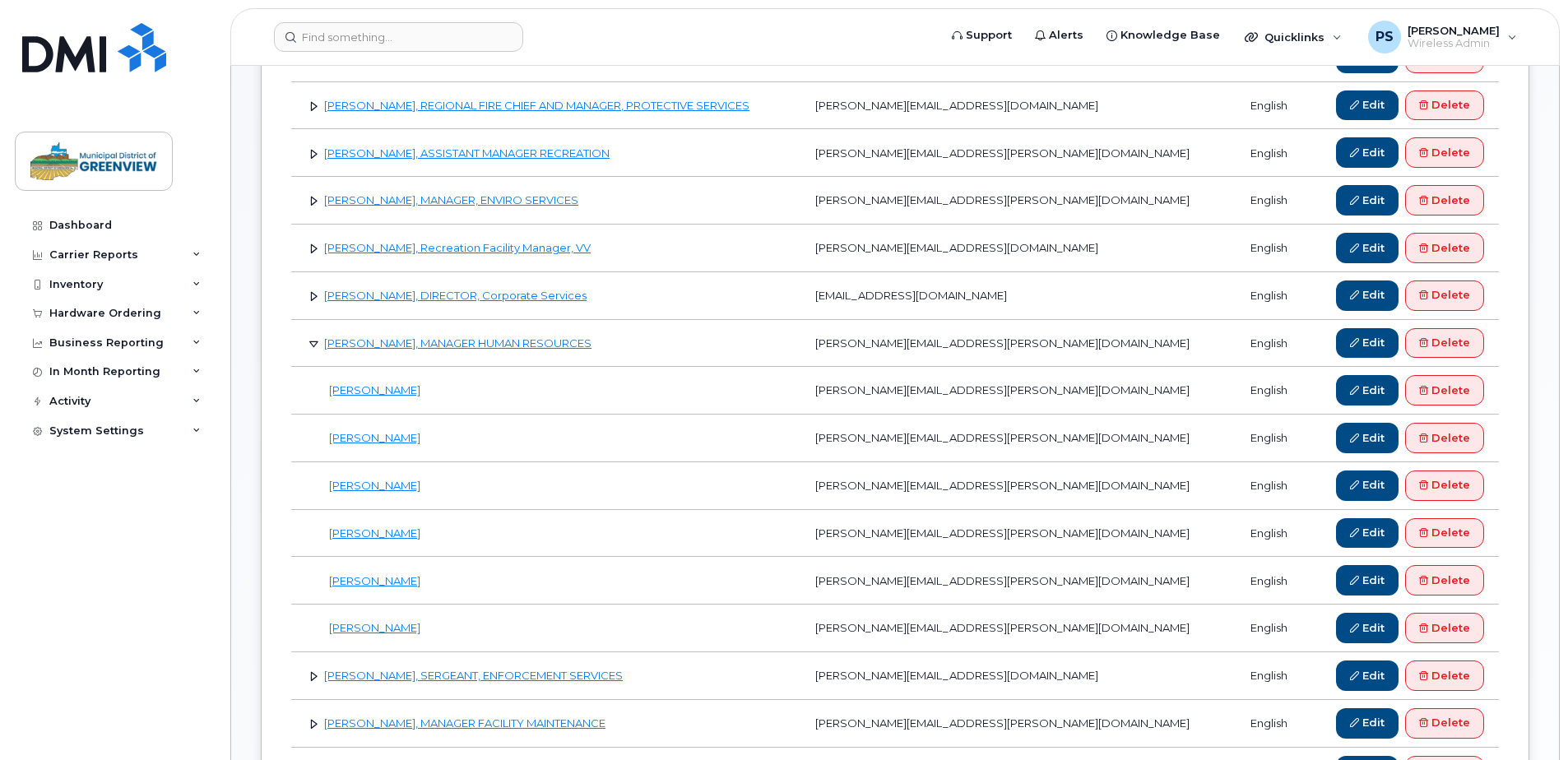
click at [310, 294] on link at bounding box center [313, 295] width 16 height 16
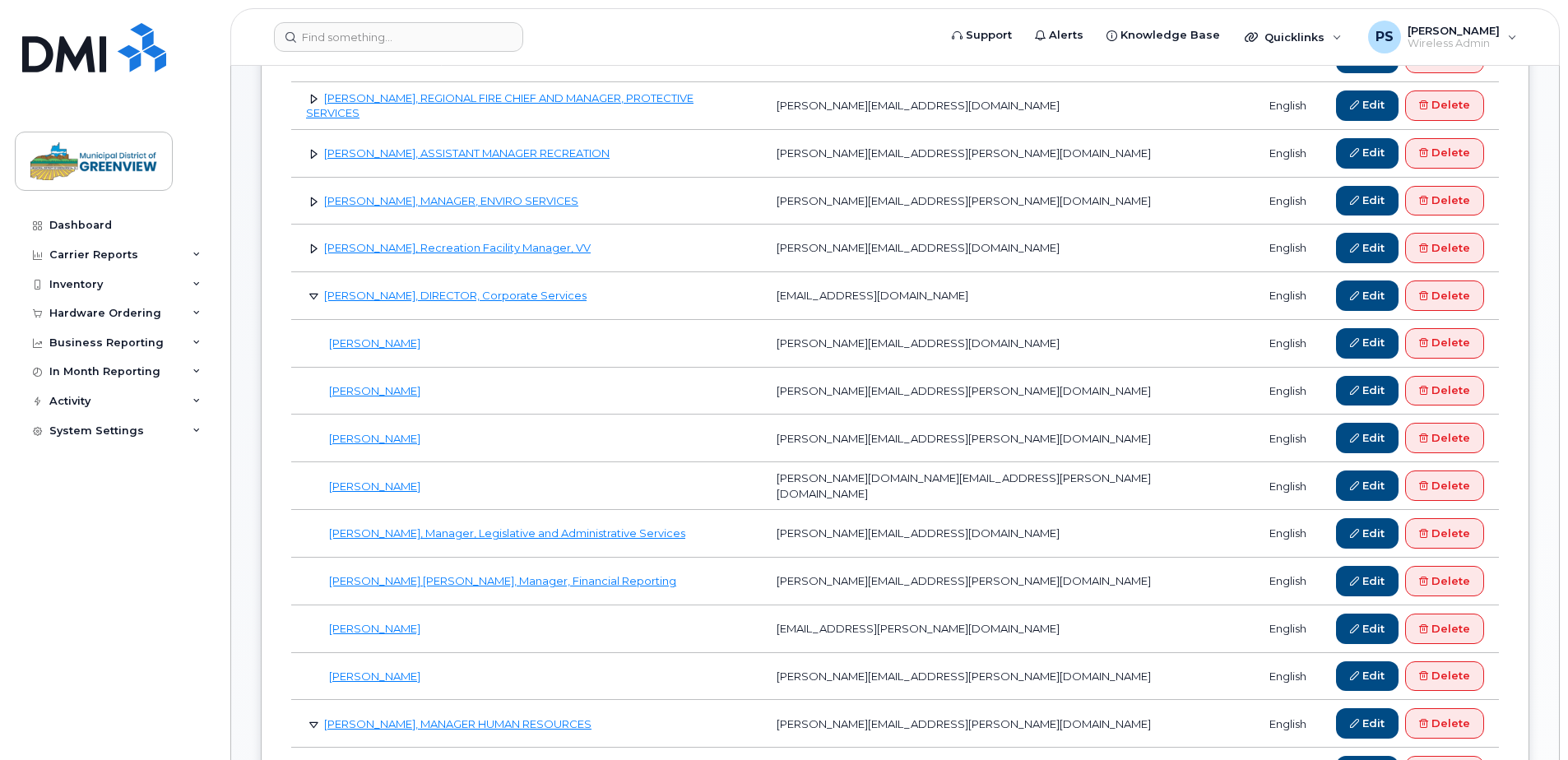
click at [310, 294] on link at bounding box center [313, 295] width 16 height 16
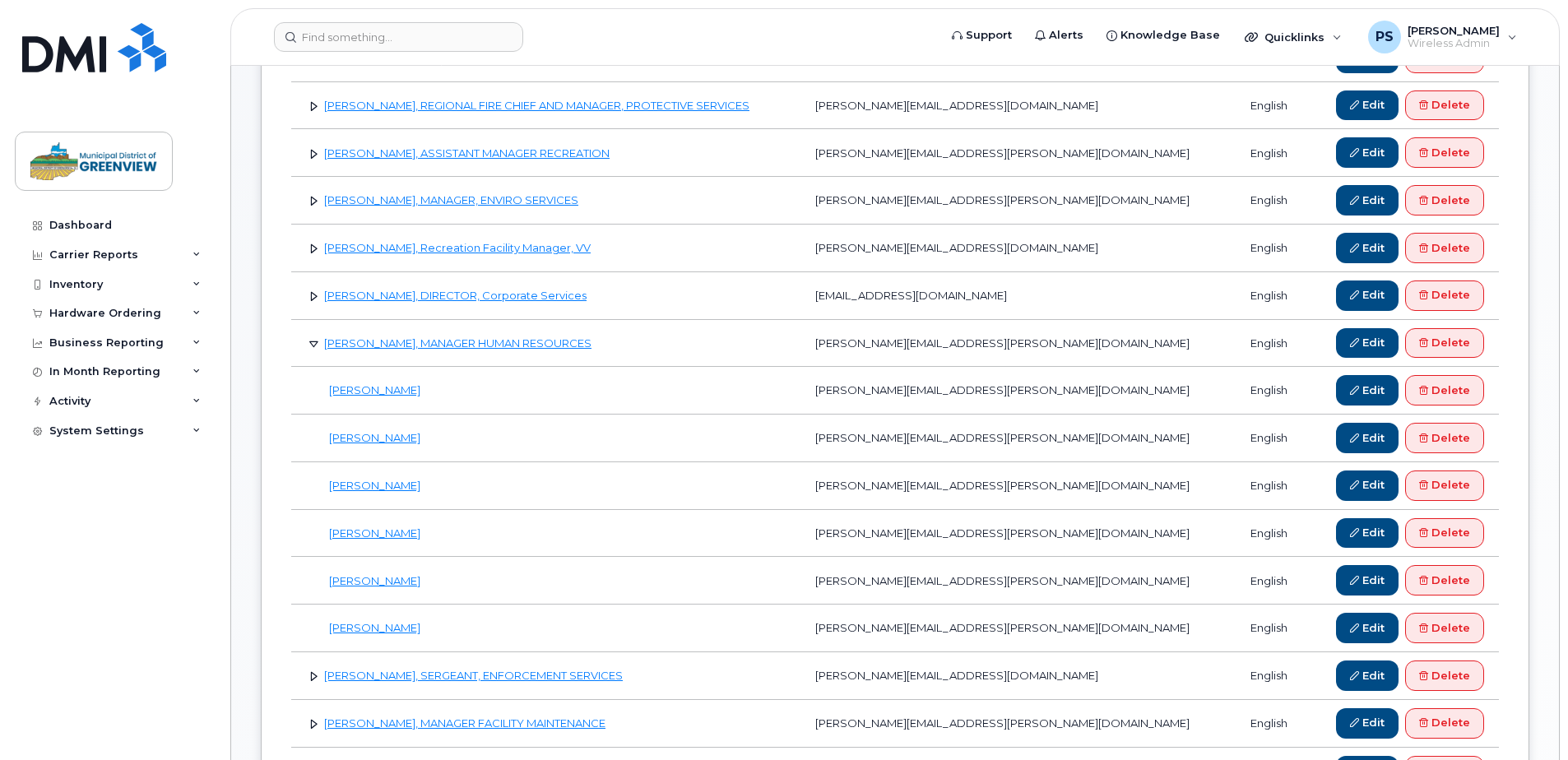
click at [313, 301] on link at bounding box center [313, 295] width 16 height 16
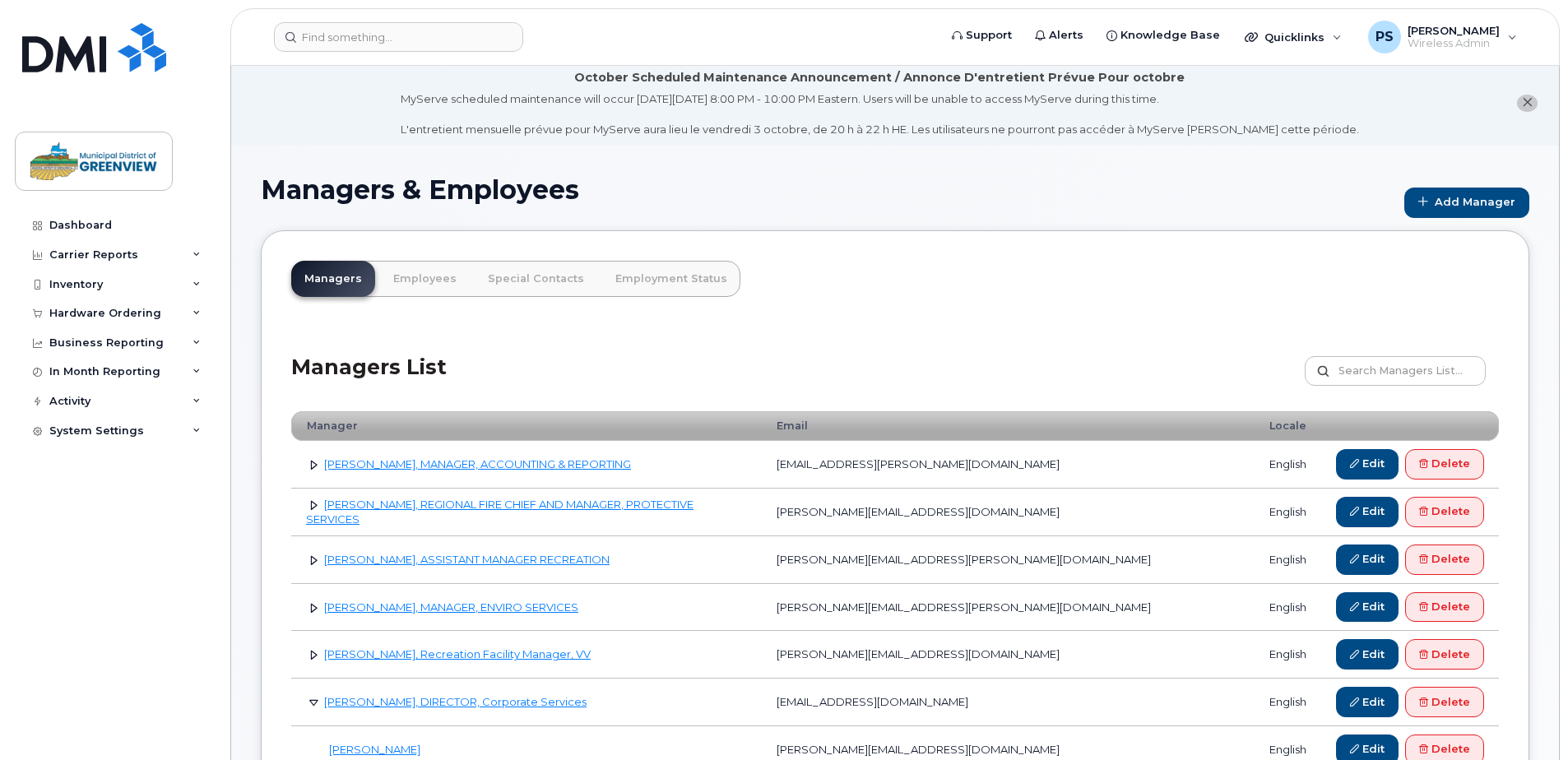
scroll to position [0, 0]
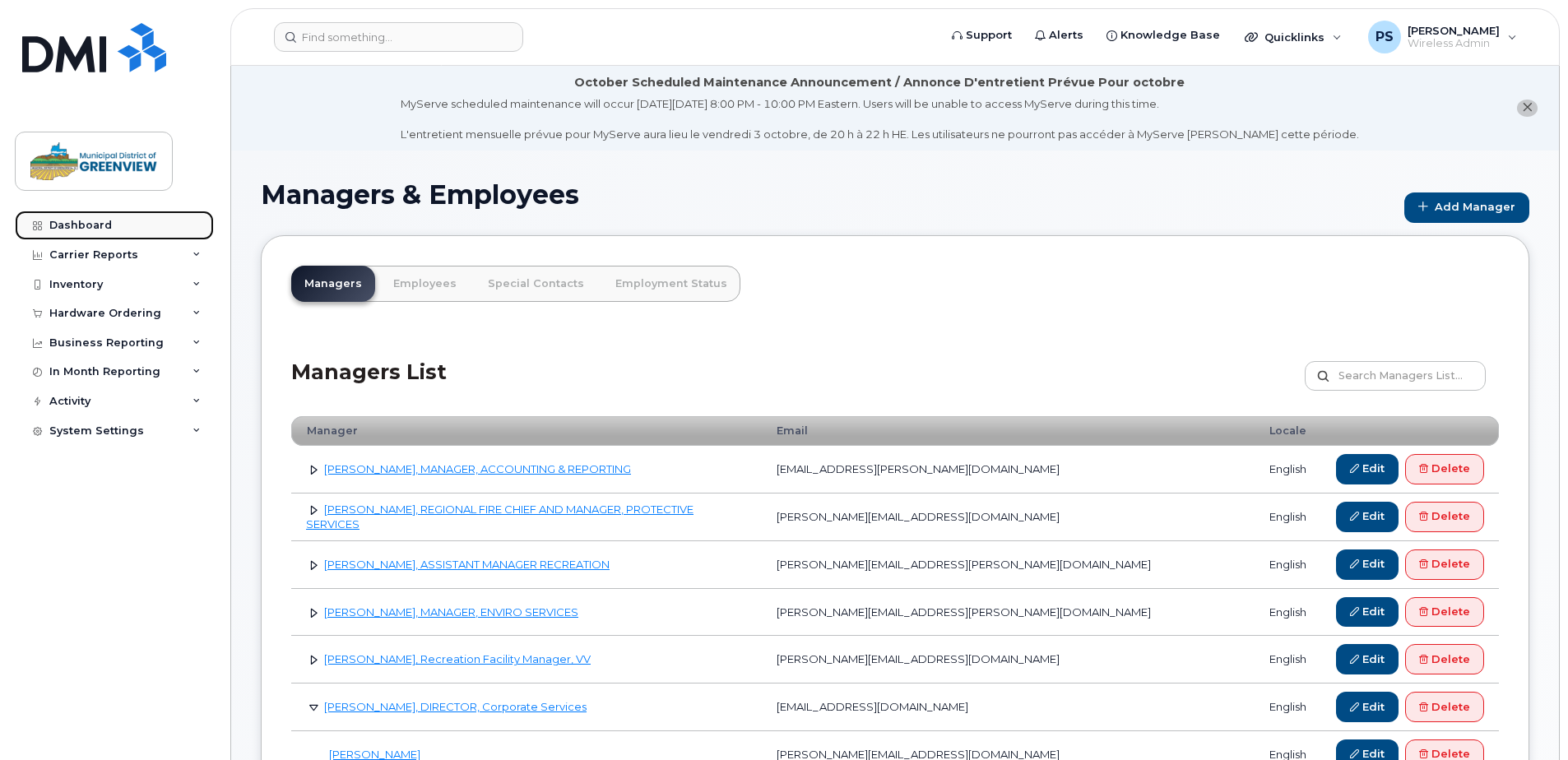
click at [86, 224] on div "Dashboard" at bounding box center [81, 226] width 63 height 13
